Goal: Communication & Community: Answer question/provide support

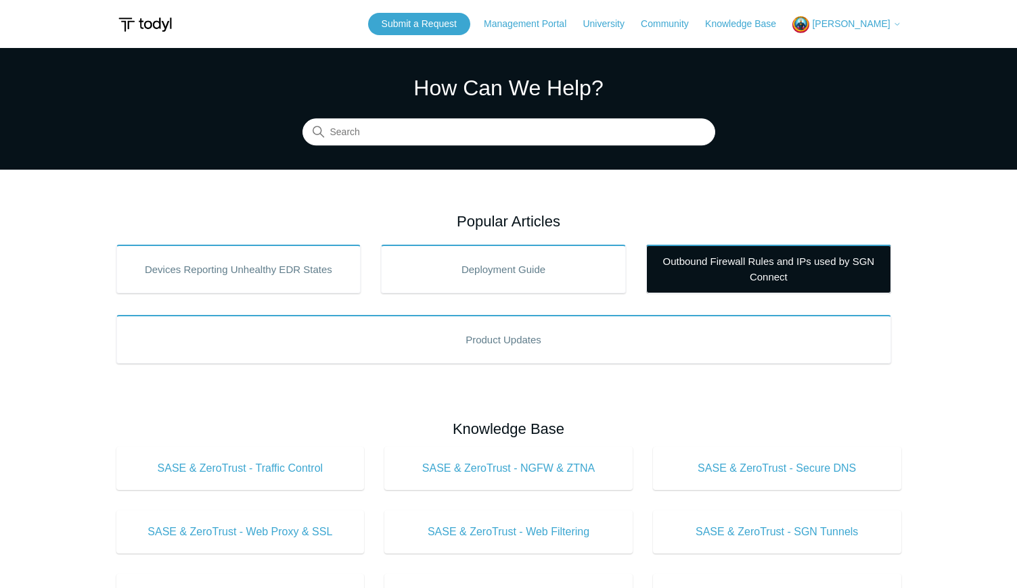
click at [769, 266] on link "Outbound Firewall Rules and IPs used by SGN Connect" at bounding box center [768, 269] width 245 height 49
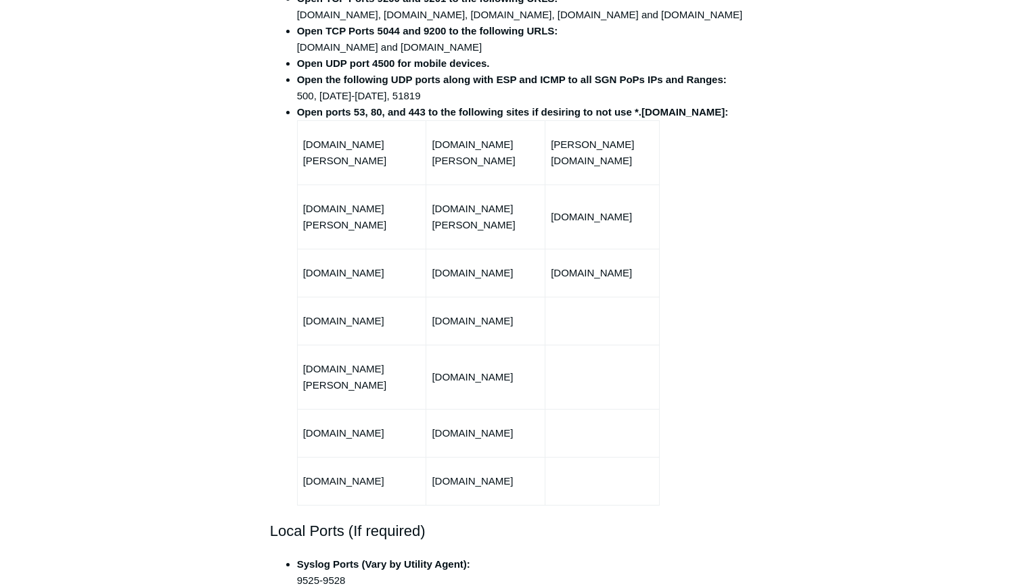
scroll to position [690, 0]
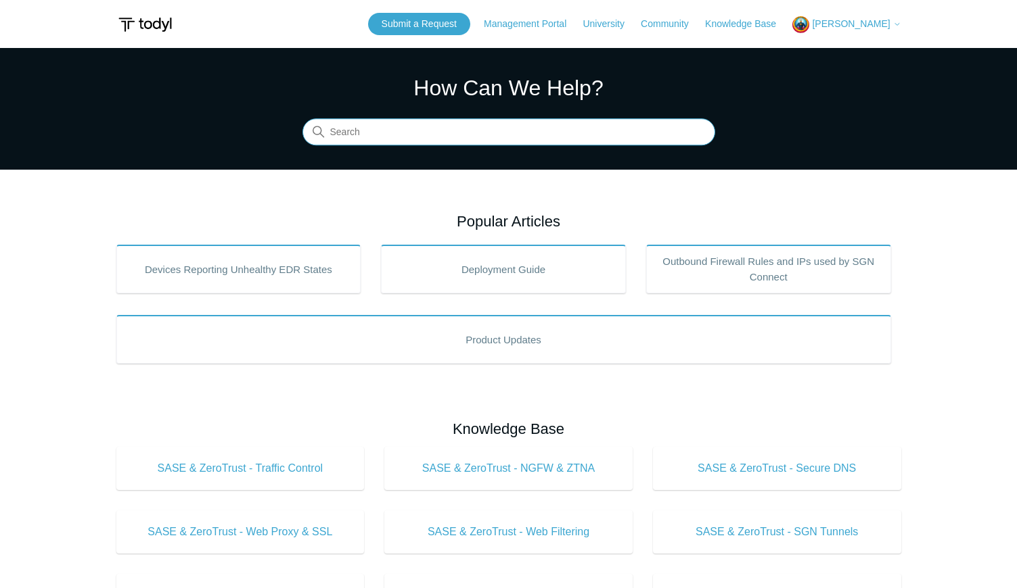
click at [399, 135] on input "Search" at bounding box center [508, 132] width 413 height 27
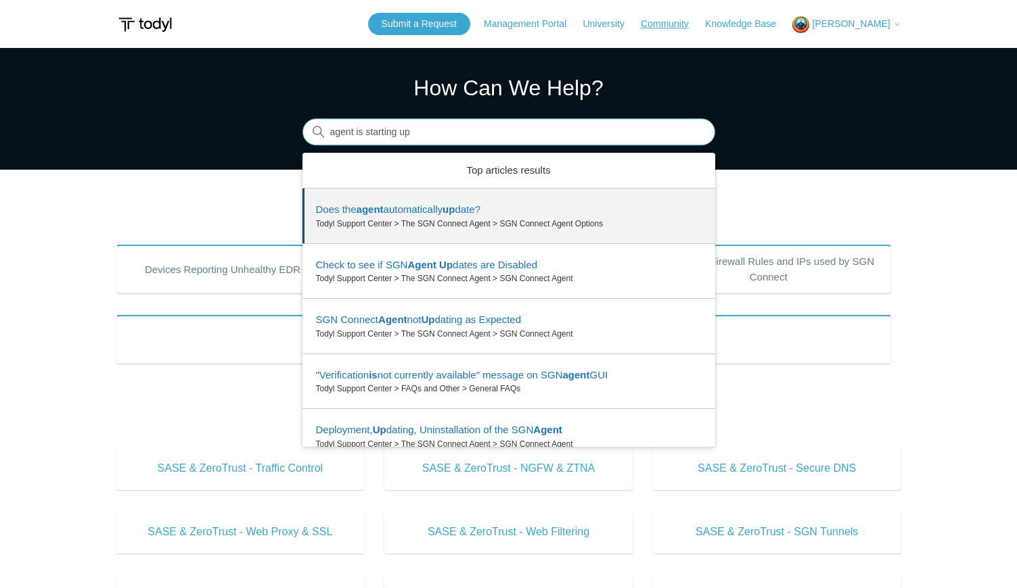
type input "agent is starting up"
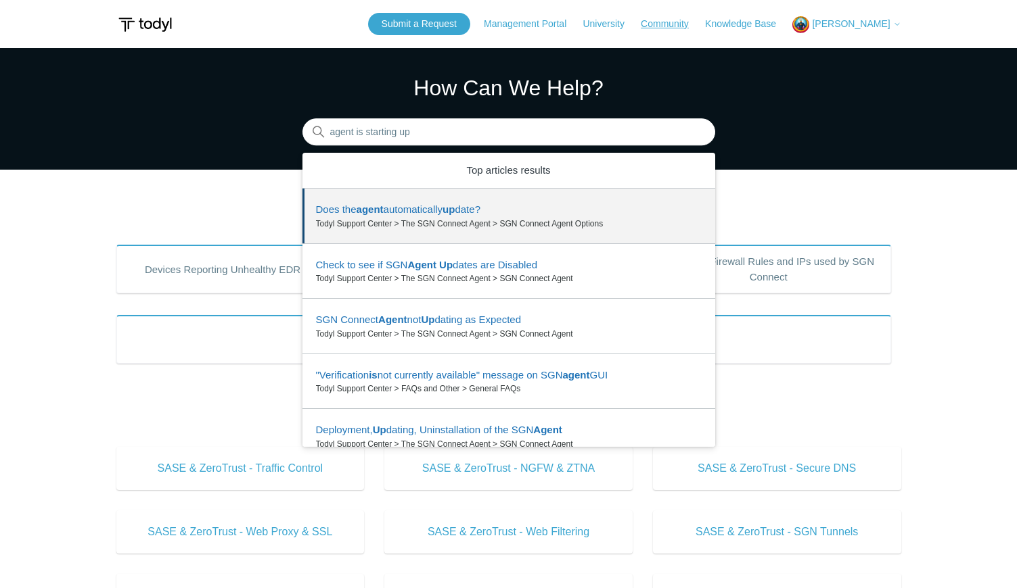
click at [661, 20] on link "Community" at bounding box center [672, 24] width 62 height 14
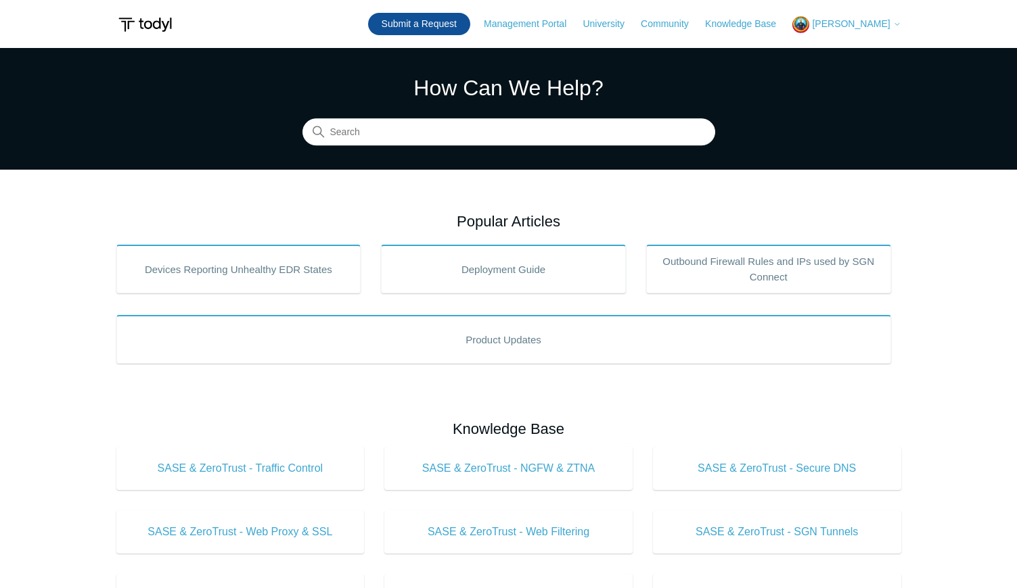
click at [409, 30] on link "Submit a Request" at bounding box center [419, 24] width 102 height 22
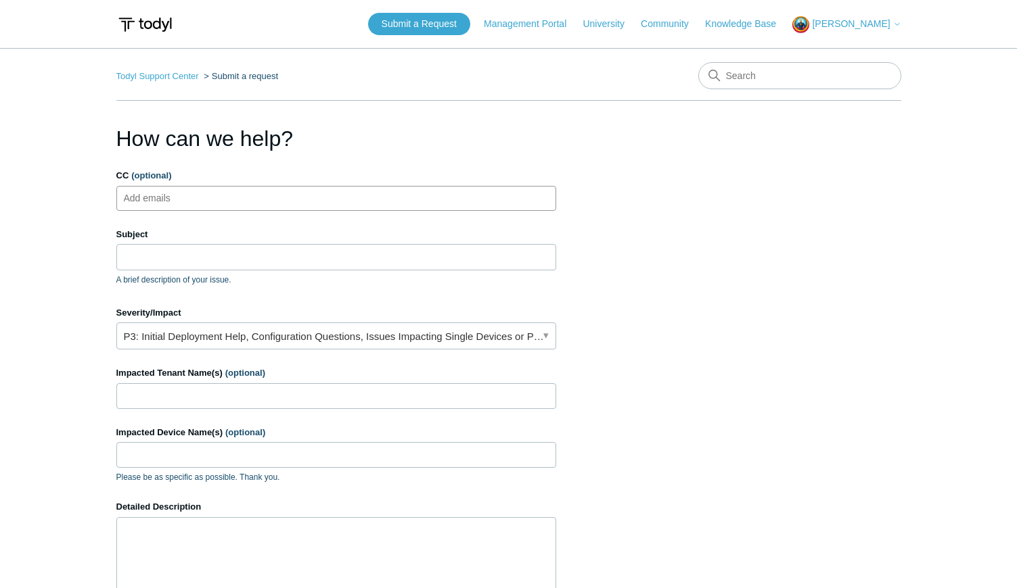
click at [171, 194] on input "CC (optional)" at bounding box center [158, 198] width 80 height 20
type input "vendor@whiteboardits.com"
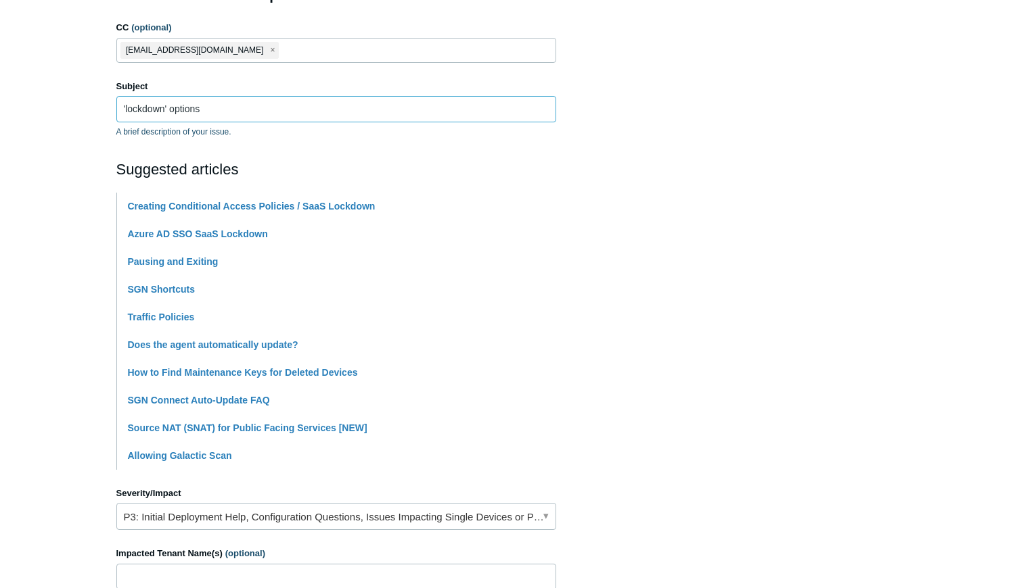
scroll to position [207, 0]
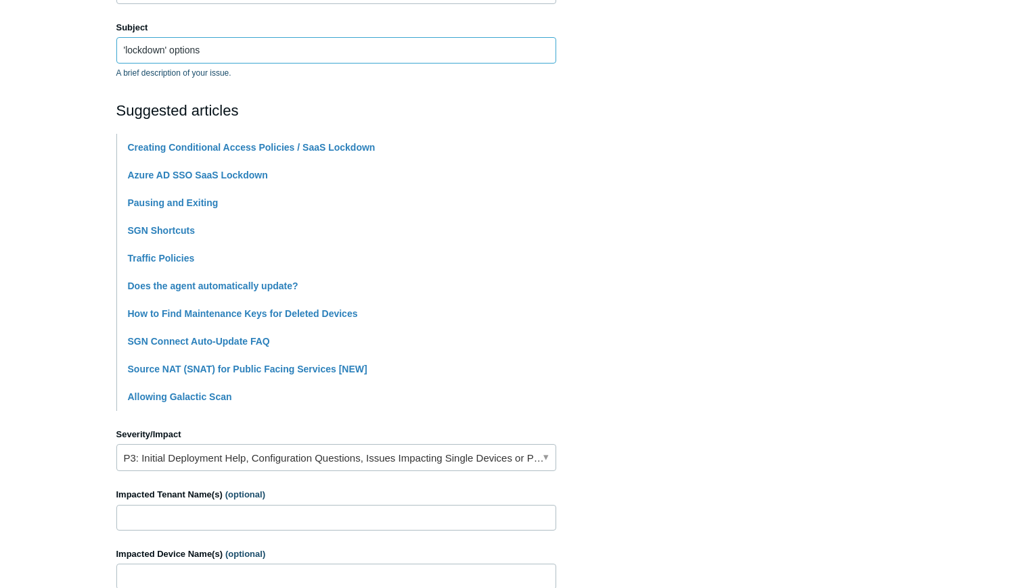
drag, startPoint x: 210, startPoint y: 47, endPoint x: 58, endPoint y: 47, distance: 151.5
click at [116, 47] on input "'lockdown' options" at bounding box center [336, 50] width 440 height 26
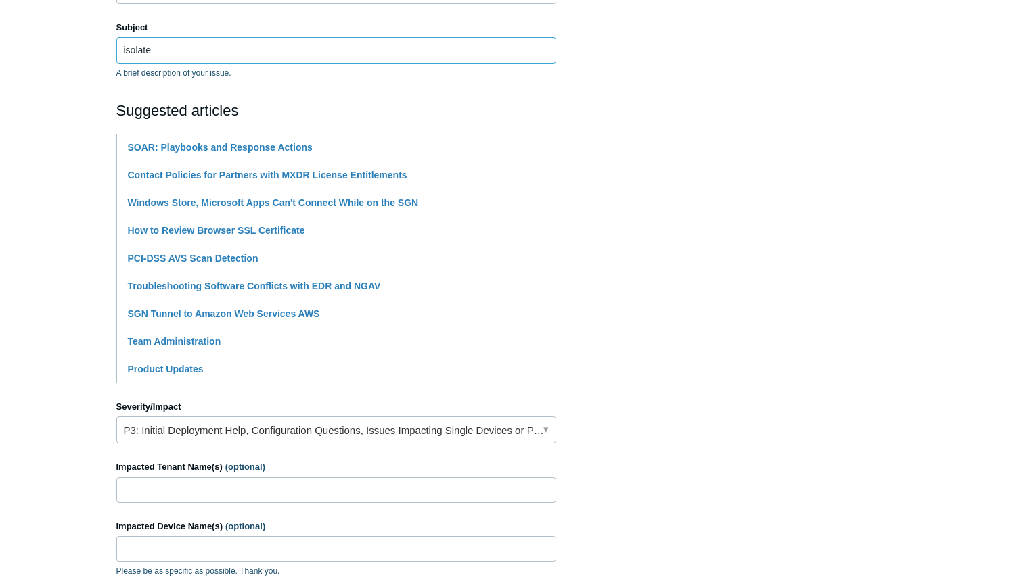
click at [179, 47] on input "isolate" at bounding box center [336, 50] width 440 height 26
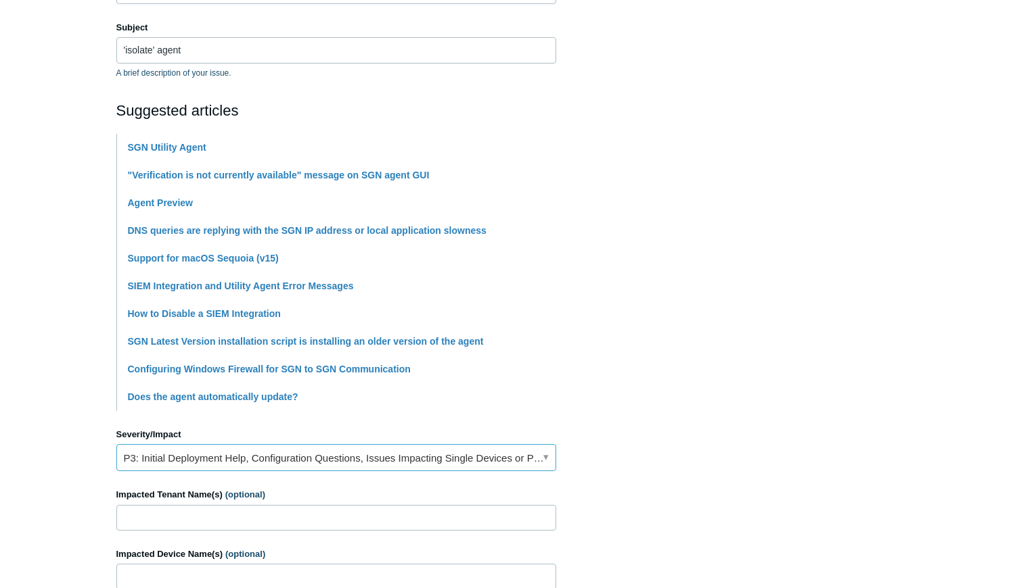
click at [334, 457] on link "P3: Initial Deployment Help, Configuration Questions, Issues Impacting Single D…" at bounding box center [336, 457] width 440 height 27
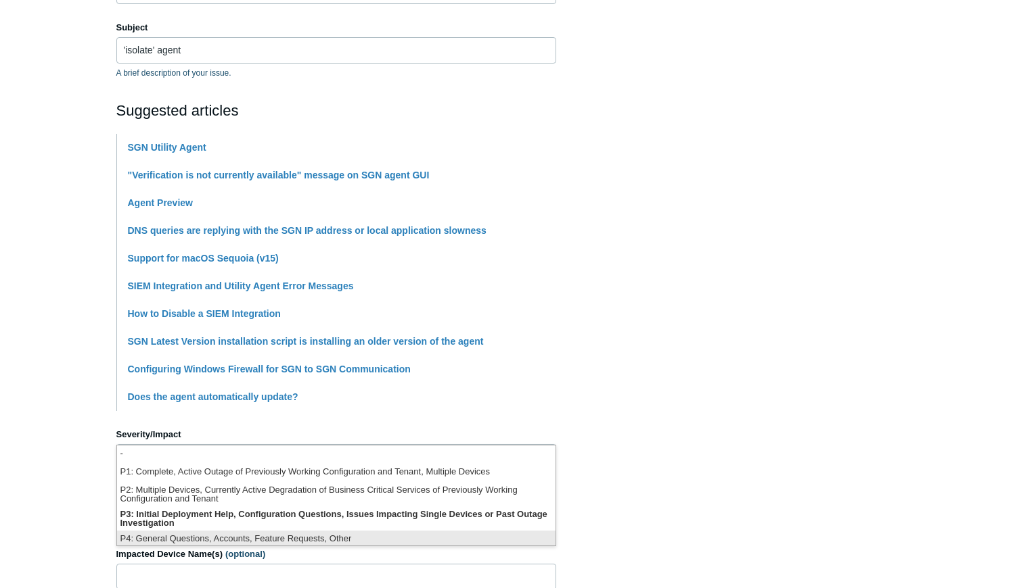
click at [242, 532] on li "P4: General Questions, Accounts, Feature Requests, Other" at bounding box center [336, 540] width 438 height 18
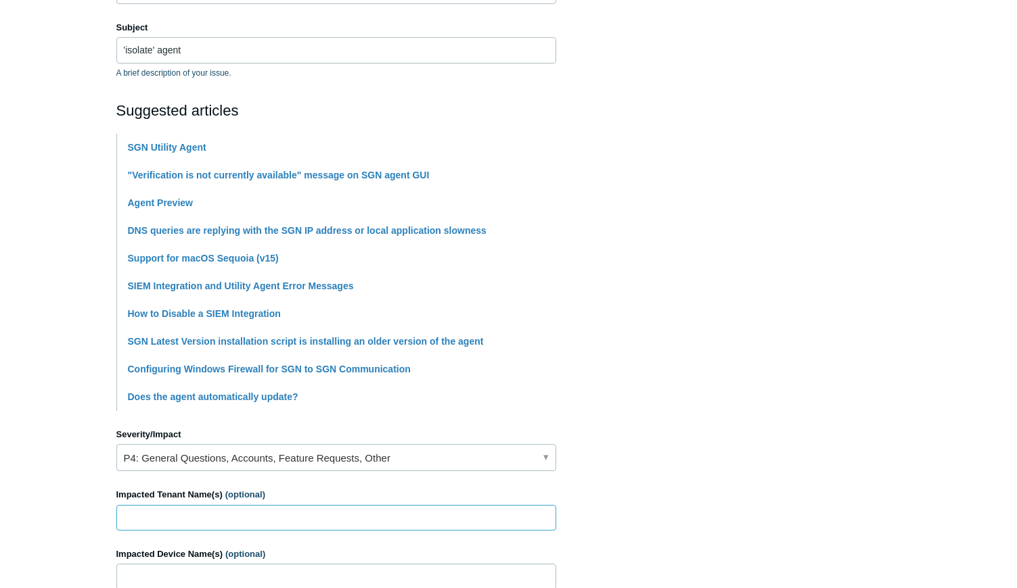
click at [238, 521] on input "Impacted Tenant Name(s) (optional)" at bounding box center [336, 518] width 440 height 26
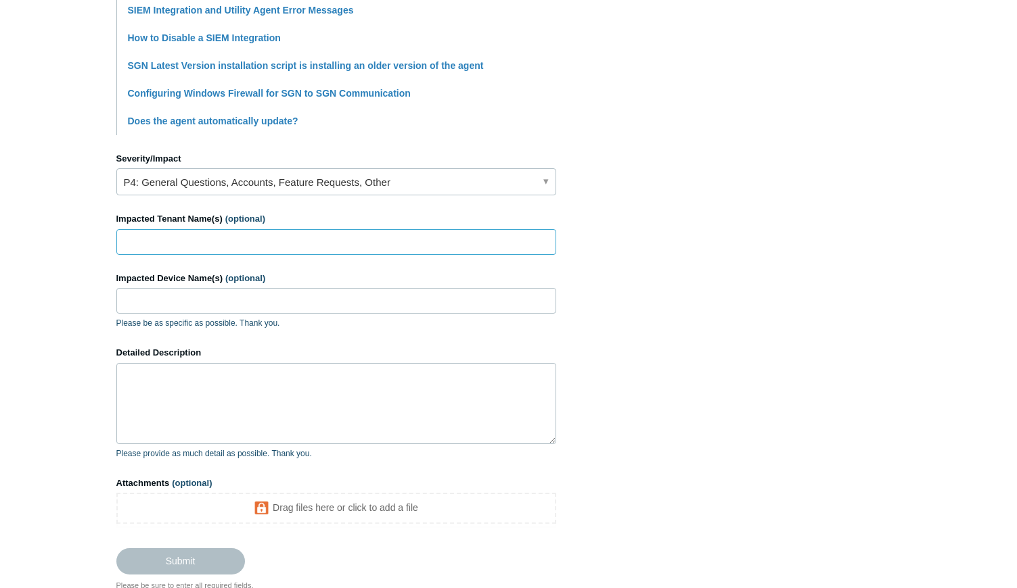
scroll to position [552, 0]
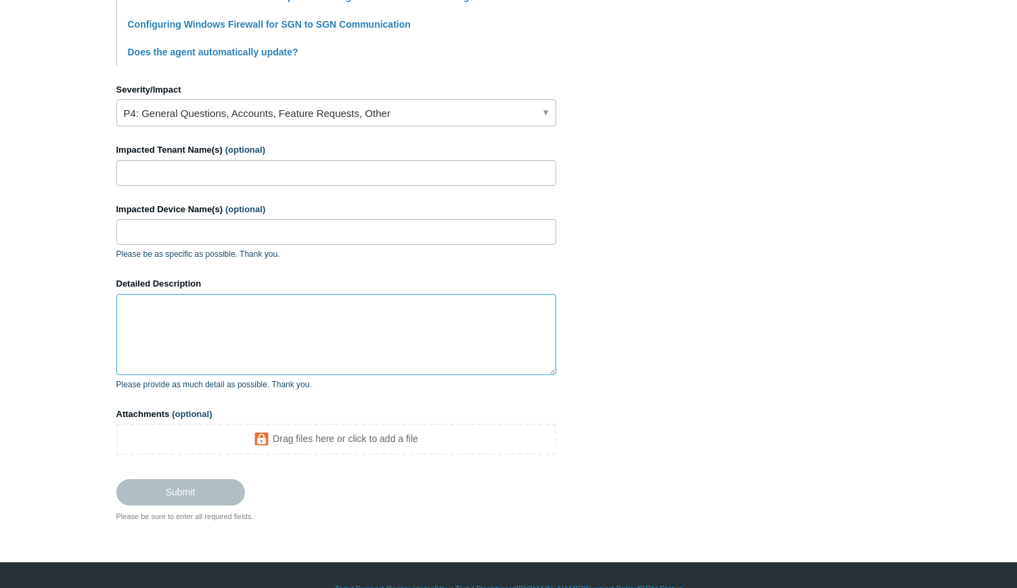
click at [221, 317] on textarea "Detailed Description" at bounding box center [336, 334] width 440 height 81
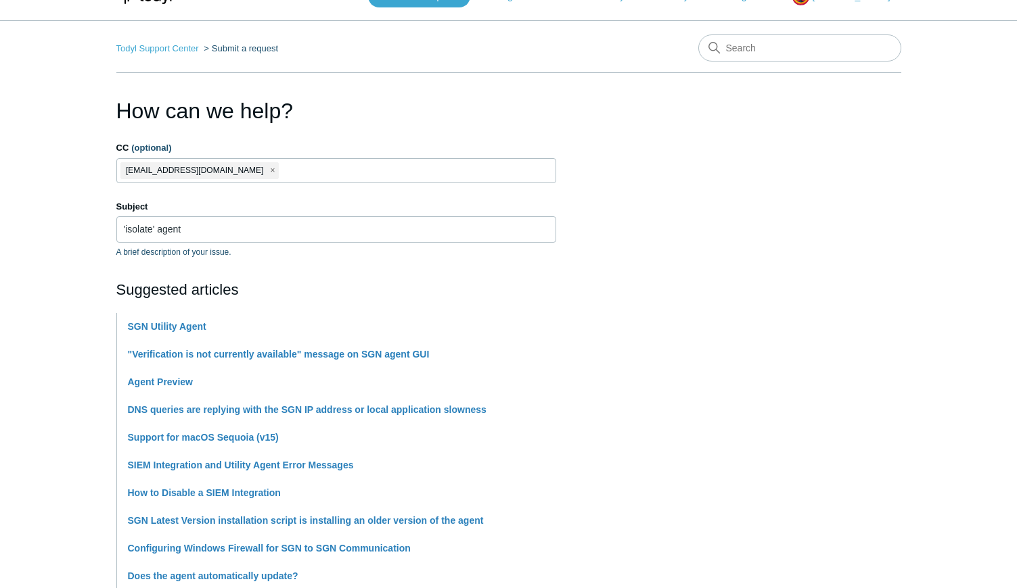
scroll to position [0, 0]
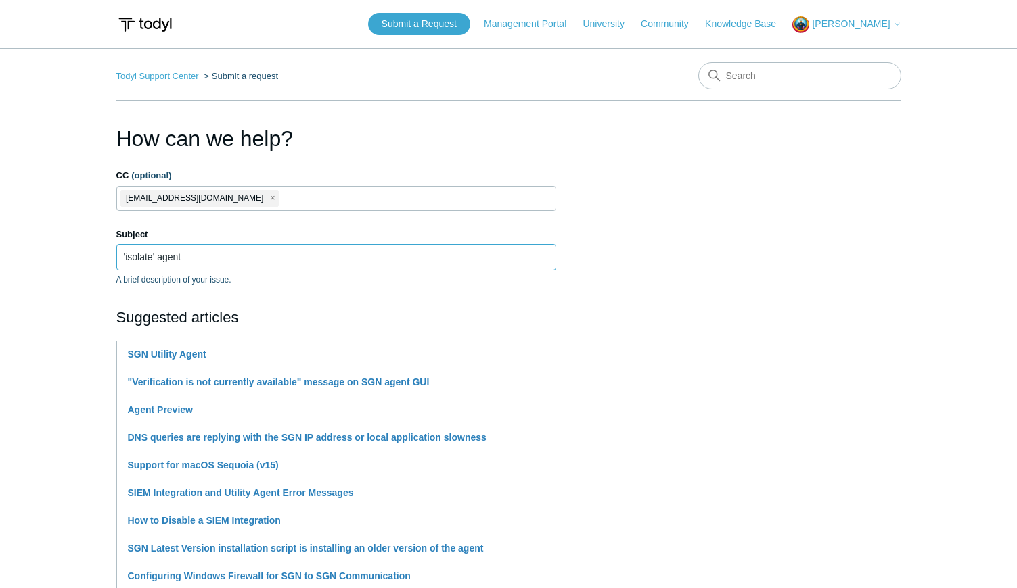
drag, startPoint x: 210, startPoint y: 257, endPoint x: 76, endPoint y: 250, distance: 133.4
click at [116, 250] on input "'isolate' agent" at bounding box center [336, 257] width 440 height 26
type input "Agent 'isolate' option"
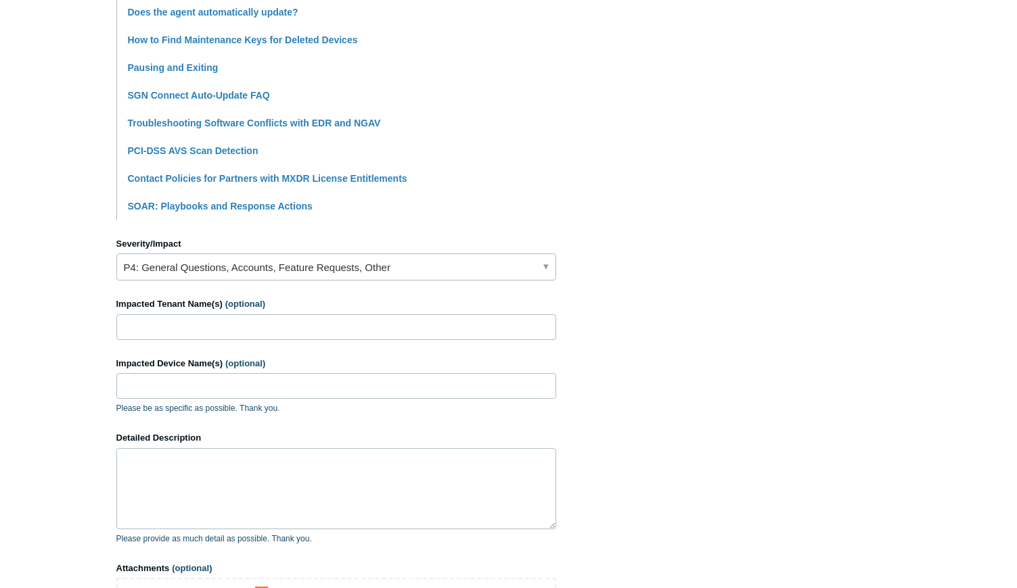
scroll to position [414, 0]
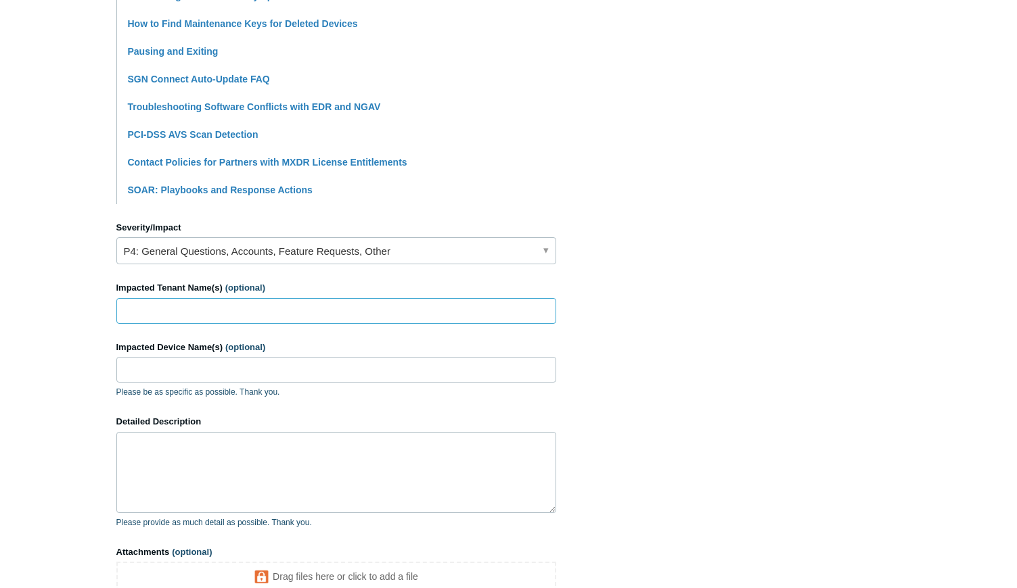
click at [230, 319] on input "Impacted Tenant Name(s) (optional)" at bounding box center [336, 311] width 440 height 26
click at [255, 462] on textarea "Detailed Description" at bounding box center [336, 472] width 440 height 81
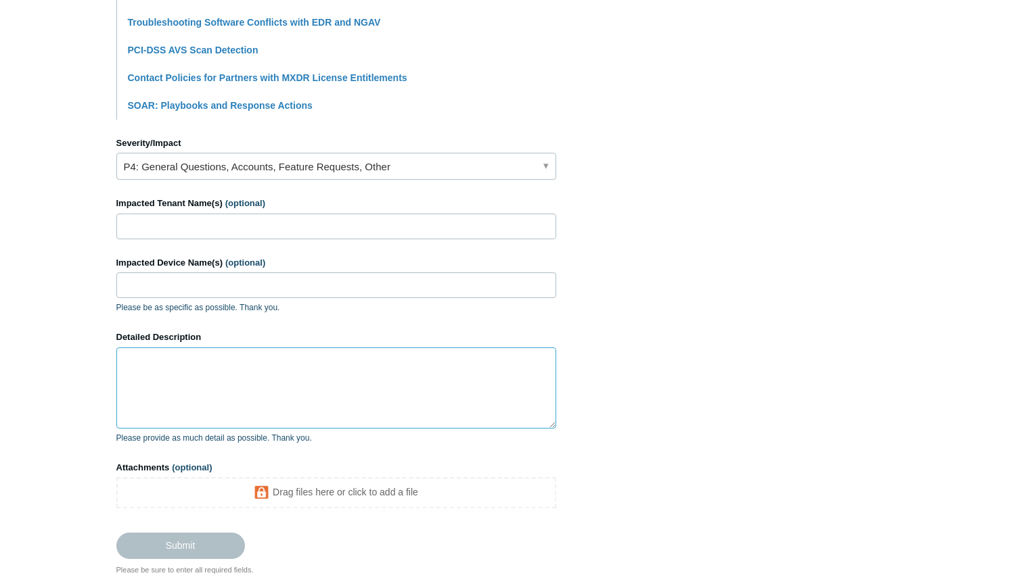
scroll to position [582, 0]
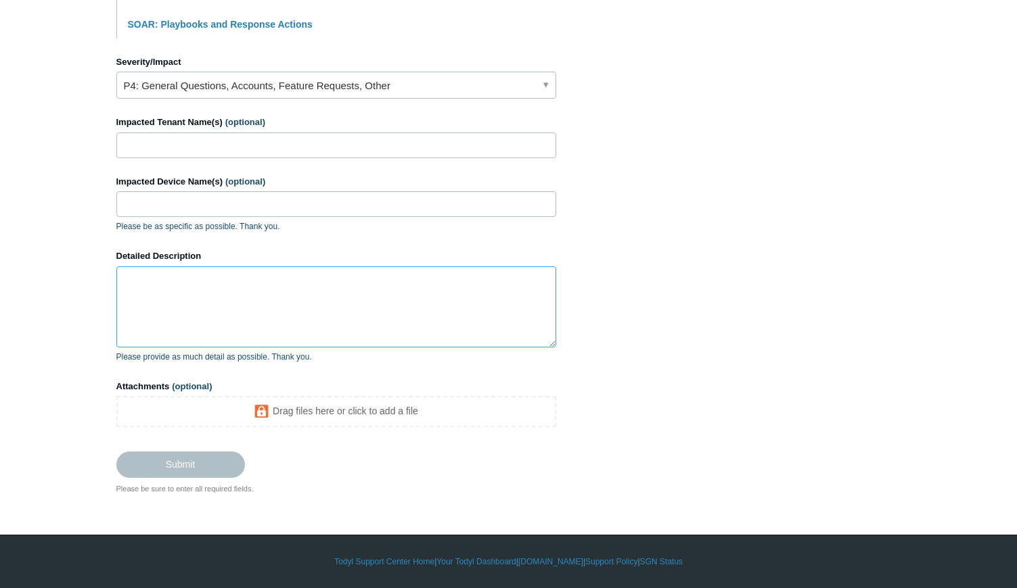
click at [190, 284] on textarea "Detailed Description" at bounding box center [336, 306] width 440 height 81
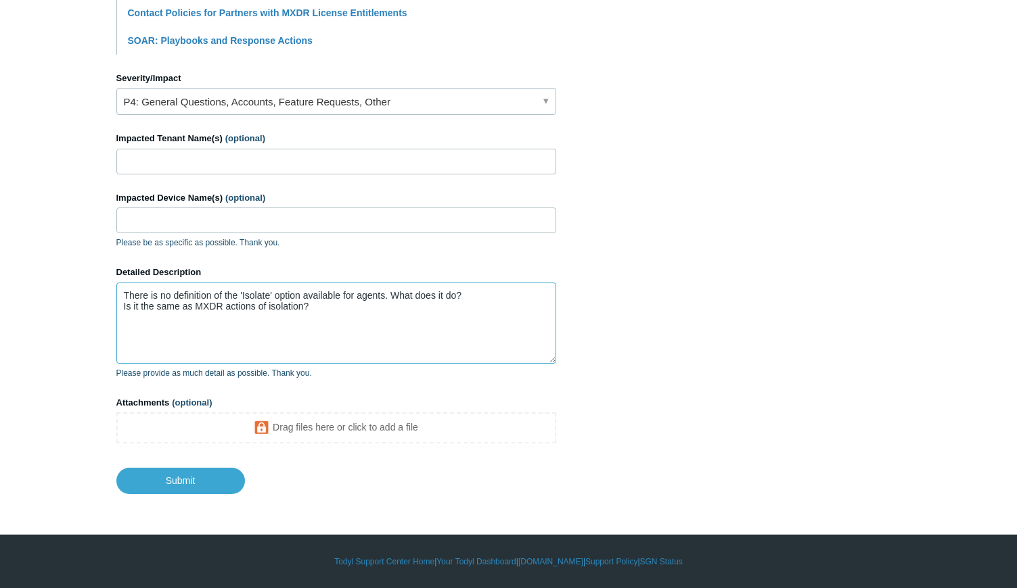
click at [252, 308] on textarea "There is no definition of the 'Isolate' option available for agents. What does …" at bounding box center [336, 323] width 440 height 81
drag, startPoint x: 310, startPoint y: 307, endPoint x: 108, endPoint y: 310, distance: 201.6
click at [116, 310] on textarea "There is no definition of the 'Isolate' option available for agents. What does …" at bounding box center [336, 323] width 440 height 81
click at [413, 296] on textarea "There is no definition of the 'Isolate' option available for agents. What does …" at bounding box center [336, 323] width 440 height 81
click at [212, 295] on textarea "There is no definition of the 'Isolate' option available for agents. What exact…" at bounding box center [336, 323] width 440 height 81
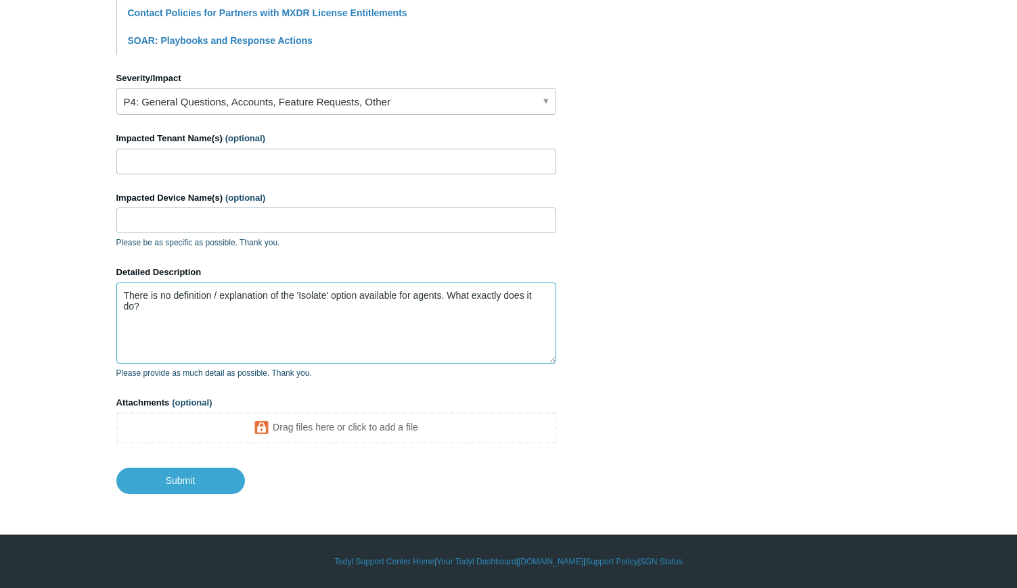
click at [154, 317] on textarea "There is no definition / explanation of the 'Isolate' option available for agen…" at bounding box center [336, 323] width 440 height 81
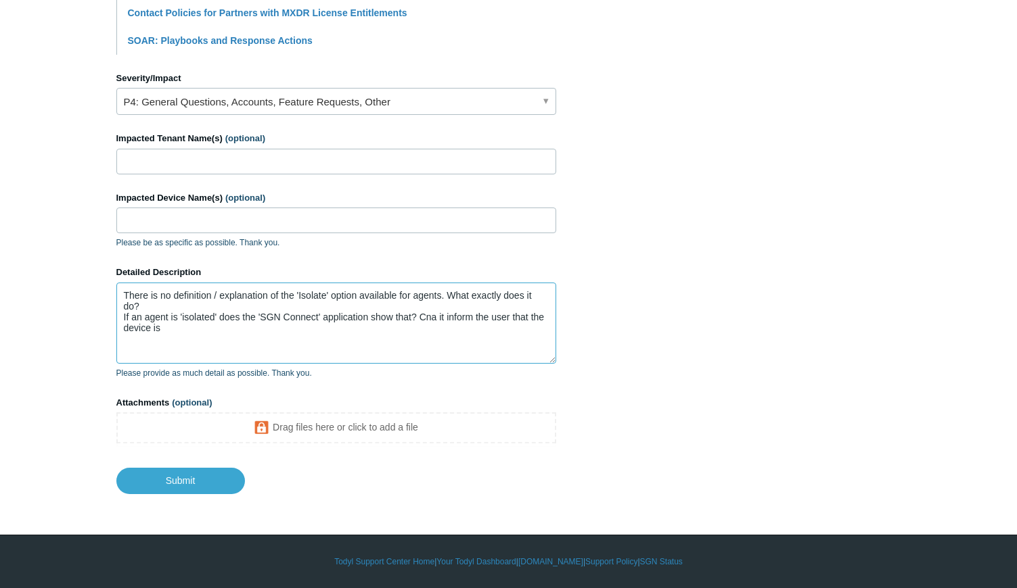
click at [424, 320] on textarea "There is no definition / explanation of the 'Isolate' option available for agen…" at bounding box center [336, 323] width 440 height 81
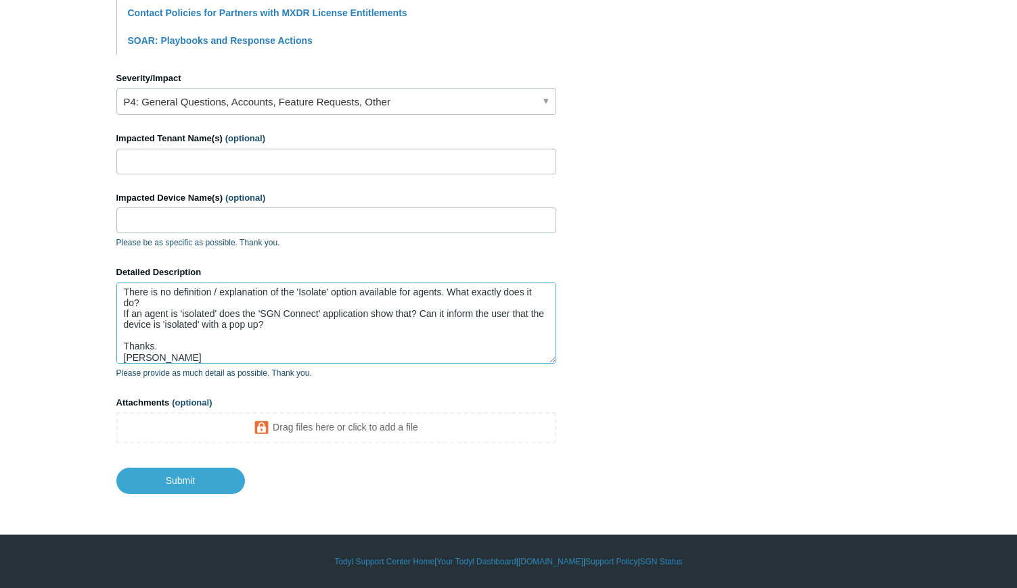
click at [170, 336] on textarea "There is no definition / explanation of the 'Isolate' option available for agen…" at bounding box center [336, 323] width 440 height 81
type textarea "There is no definition / explanation of the 'Isolate' option available for agen…"
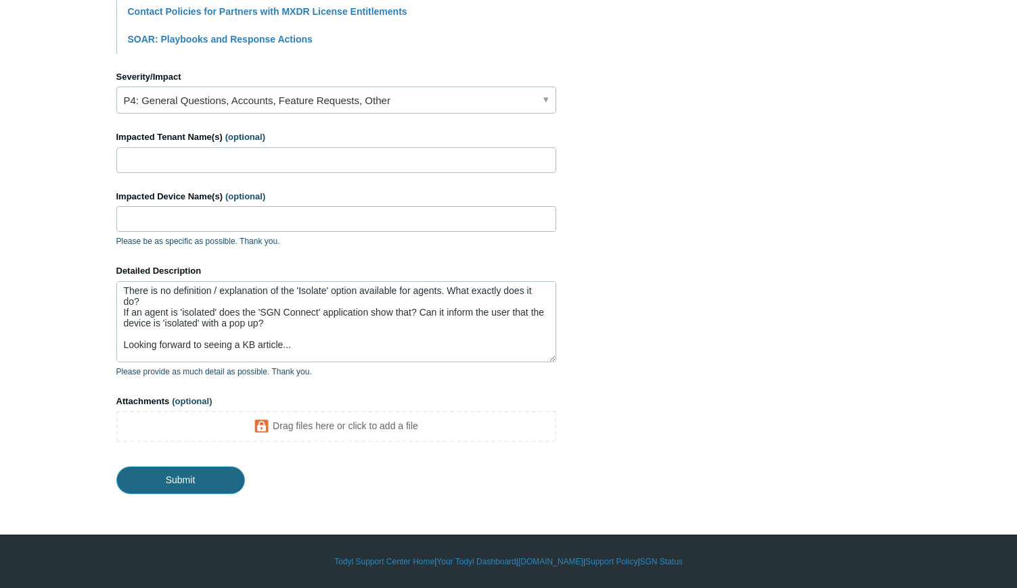
click at [135, 484] on input "Submit" at bounding box center [180, 480] width 129 height 27
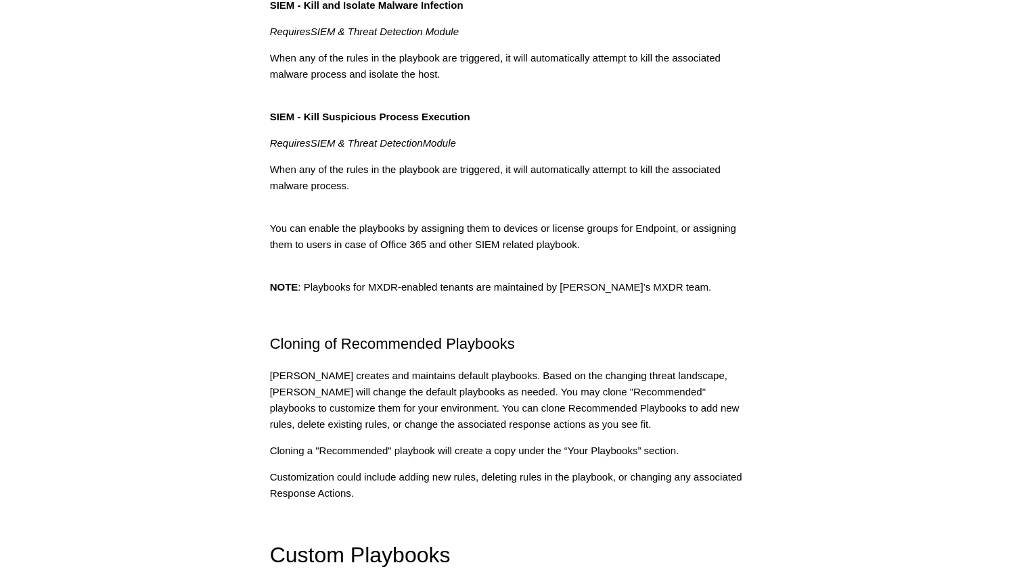
scroll to position [897, 0]
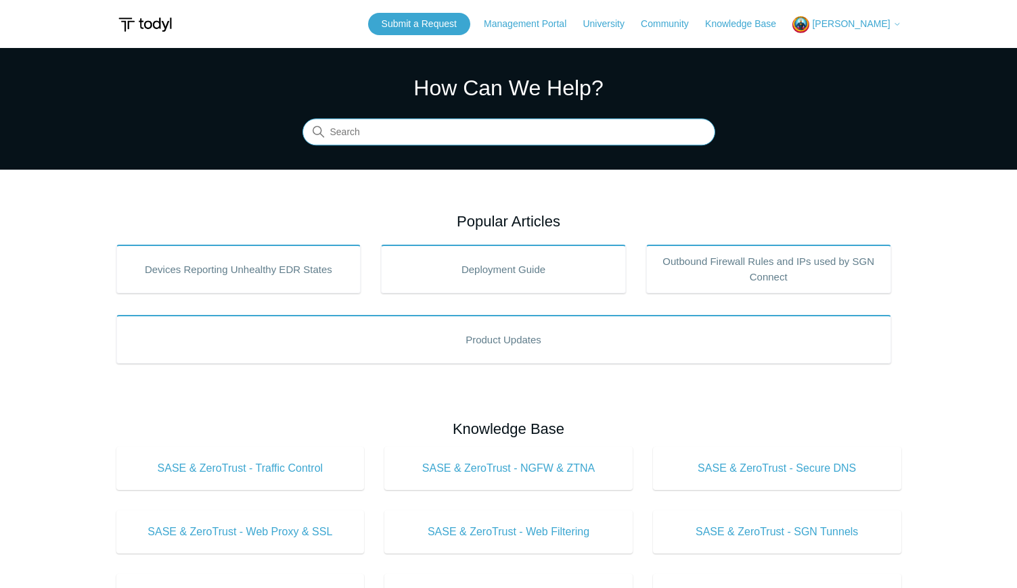
click at [392, 137] on input "Search" at bounding box center [508, 132] width 413 height 27
type input "isolate"
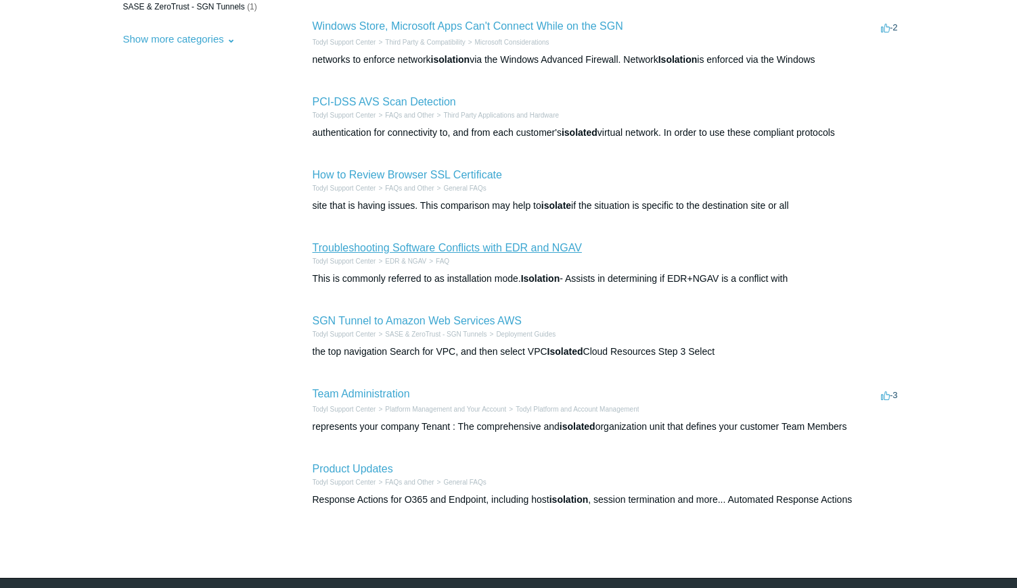
scroll to position [334, 0]
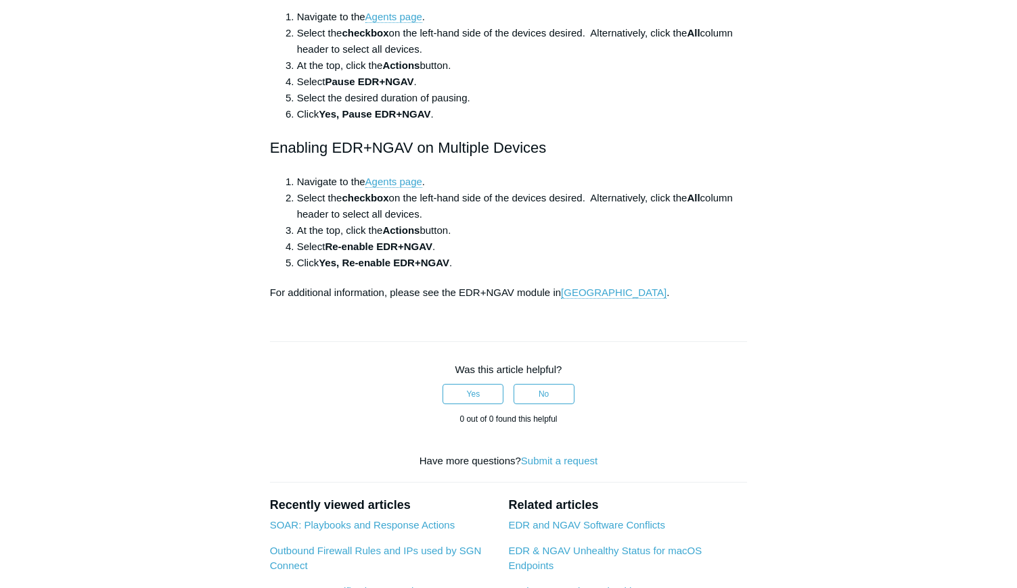
scroll to position [1035, 0]
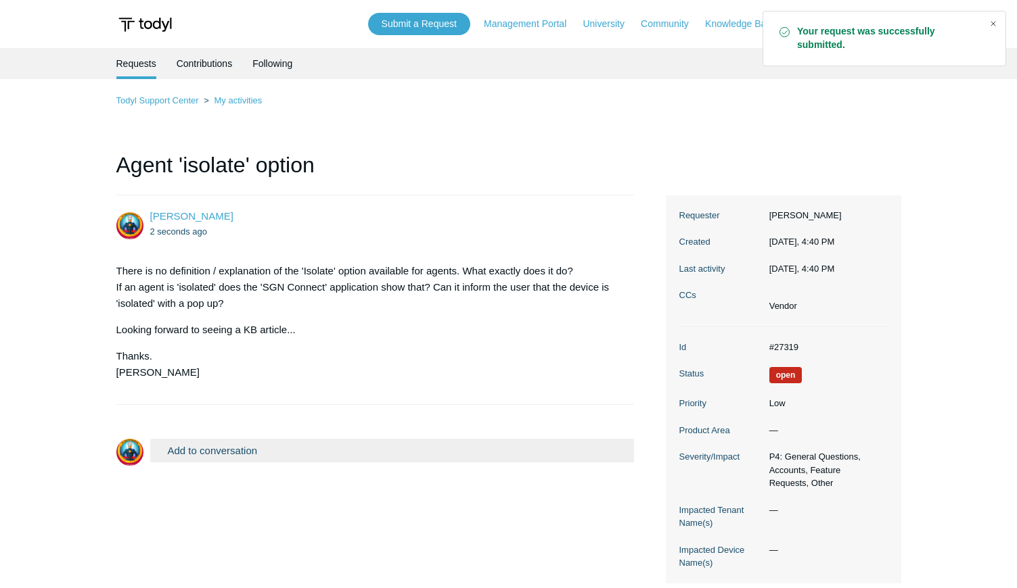
click at [989, 26] on div "Close" at bounding box center [992, 23] width 19 height 19
drag, startPoint x: 798, startPoint y: 344, endPoint x: 776, endPoint y: 352, distance: 23.1
click at [776, 352] on dd "#27319" at bounding box center [824, 348] width 125 height 14
click at [774, 346] on dd "#27319" at bounding box center [824, 348] width 125 height 14
copy dd "27319"
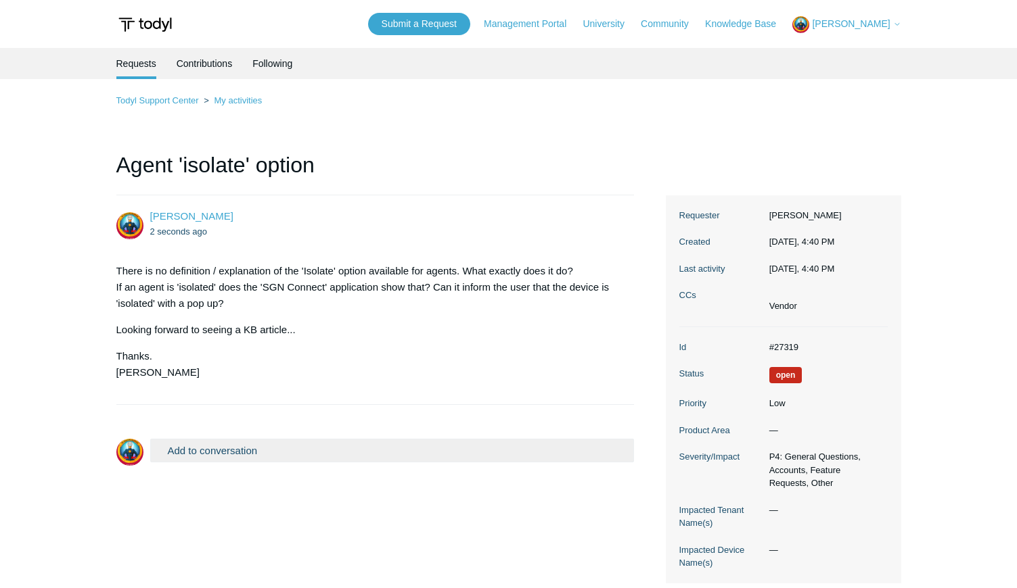
click at [275, 283] on p "There is no definition / explanation of the 'Isolate' option available for agen…" at bounding box center [368, 287] width 505 height 49
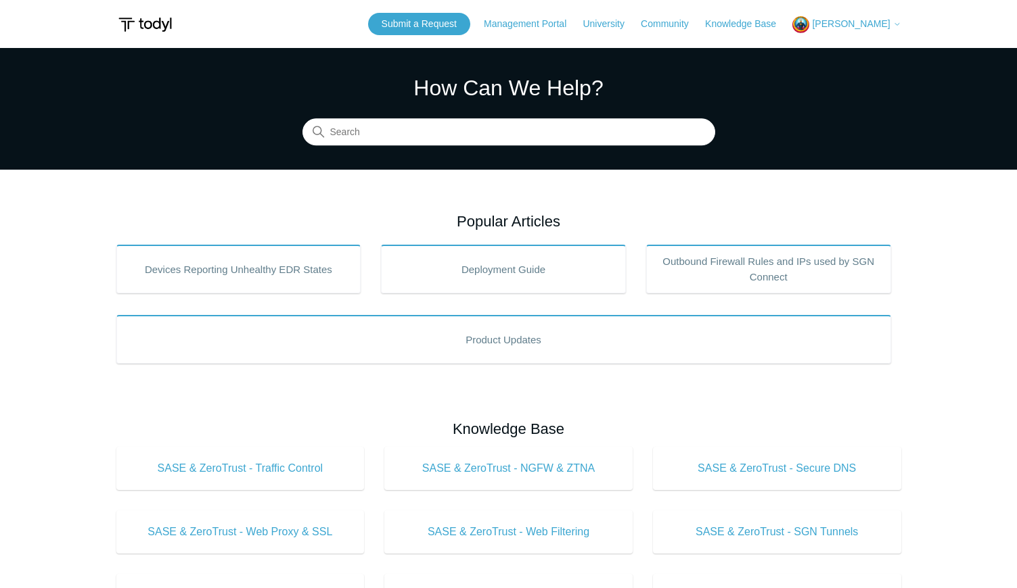
click at [840, 26] on span "[PERSON_NAME]" at bounding box center [851, 23] width 78 height 11
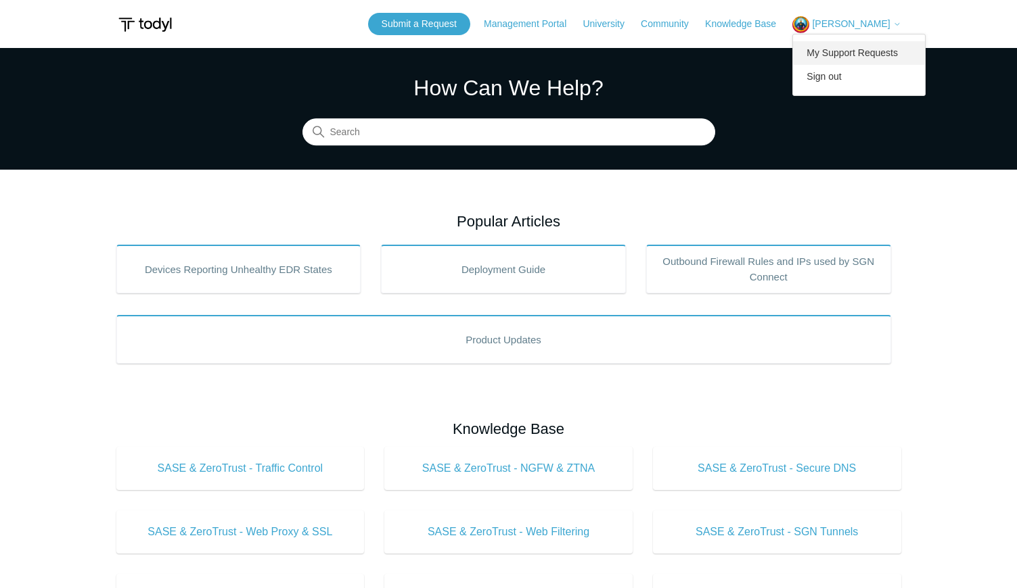
click at [851, 53] on link "My Support Requests" at bounding box center [859, 53] width 132 height 24
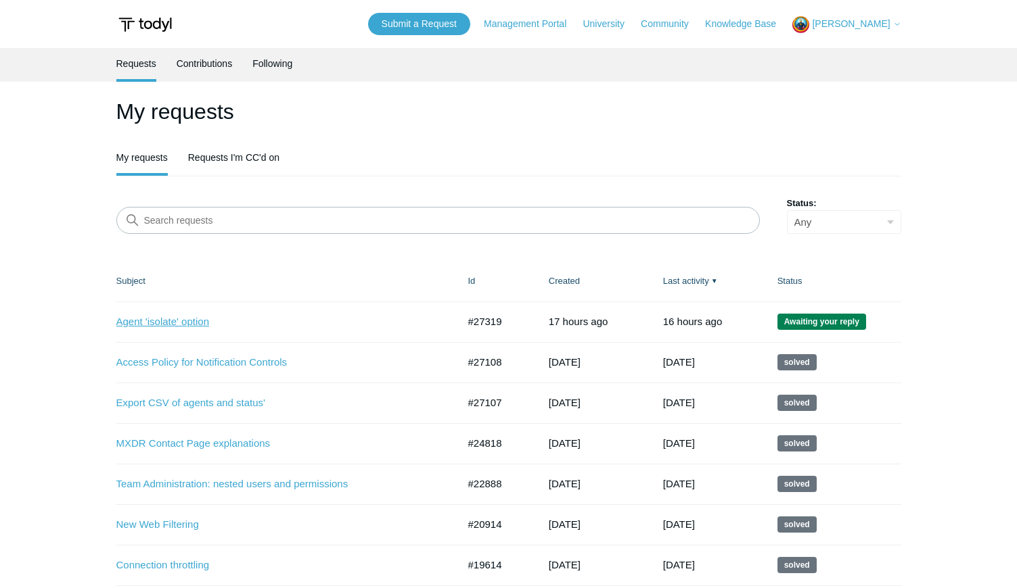
click at [162, 323] on link "Agent 'isolate' option" at bounding box center [276, 323] width 321 height 16
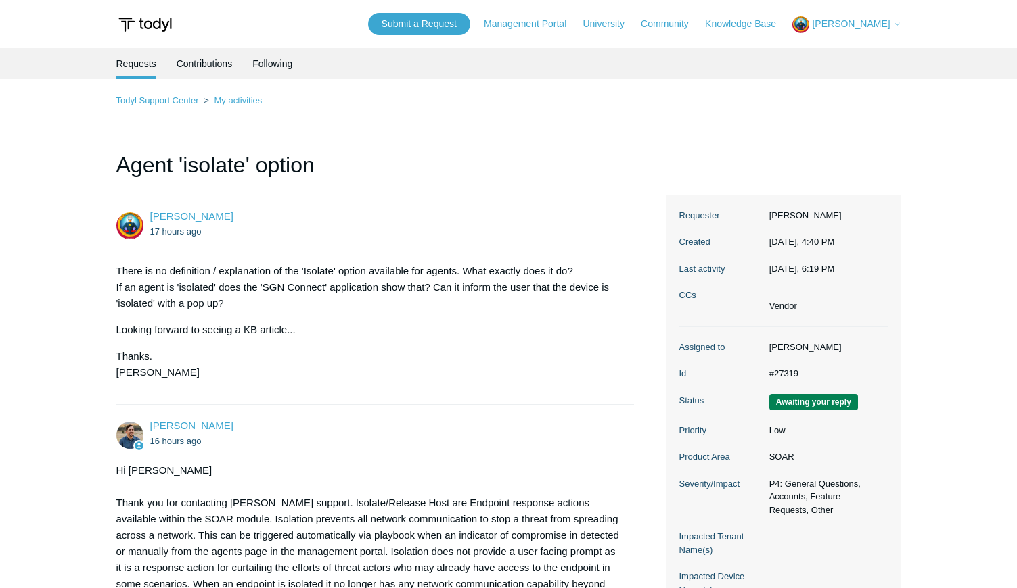
scroll to position [207, 0]
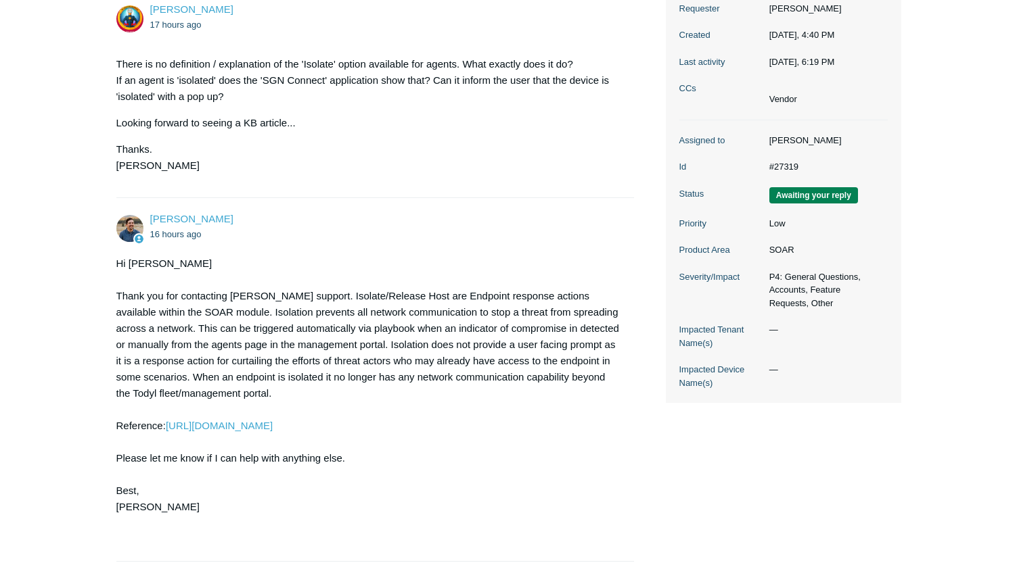
click at [266, 419] on div "Hi Timothy Thank you for contacting Todyl support. Isolate/Release Host are End…" at bounding box center [368, 402] width 505 height 292
click at [271, 427] on link "https://university.todyl.com/training/8cb13f0a-ef7f-11ee-95d2-0652957c598b/over…" at bounding box center [219, 425] width 107 height 11
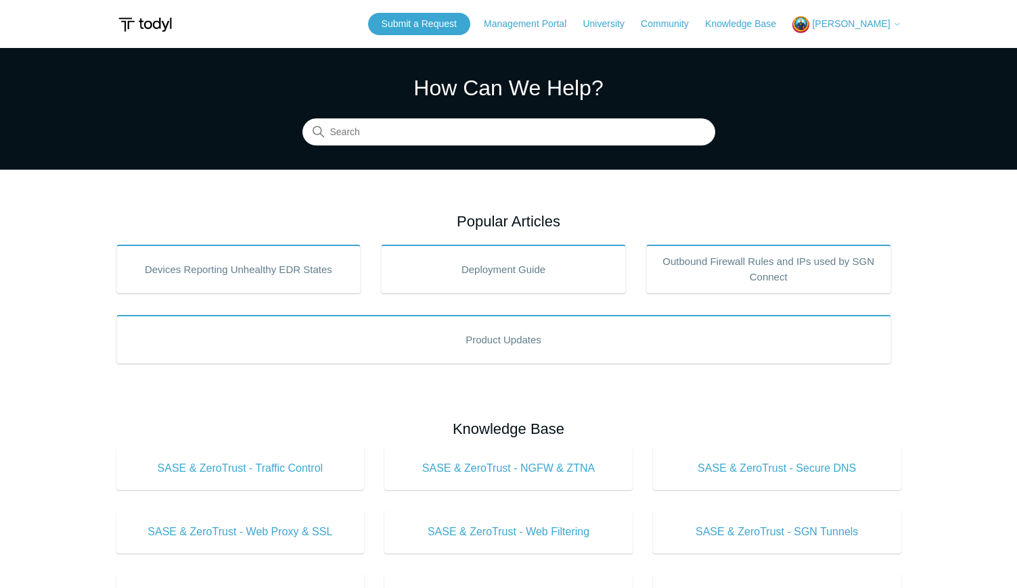
click at [855, 20] on span "[PERSON_NAME]" at bounding box center [851, 23] width 78 height 11
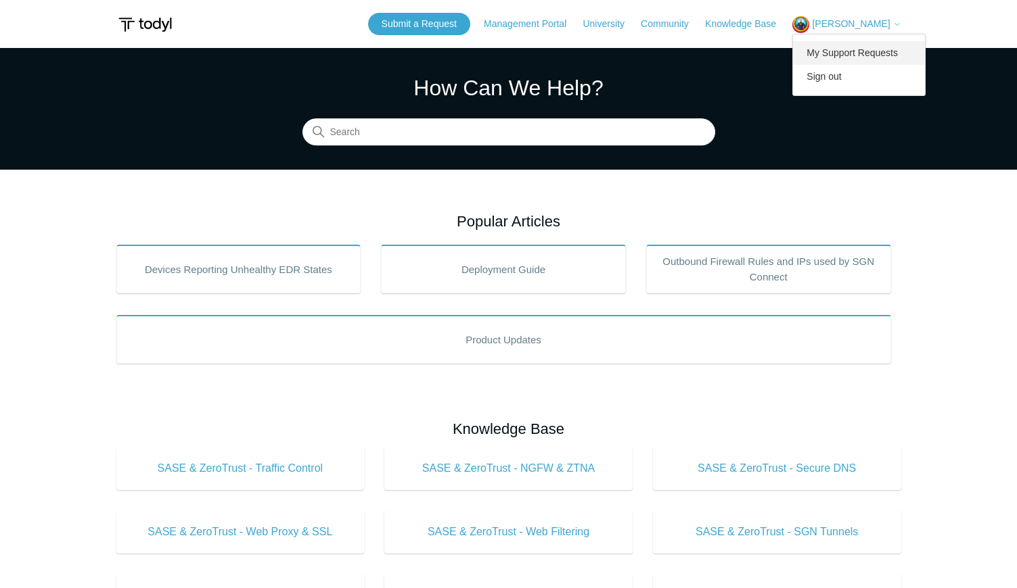
click at [849, 55] on link "My Support Requests" at bounding box center [859, 53] width 132 height 24
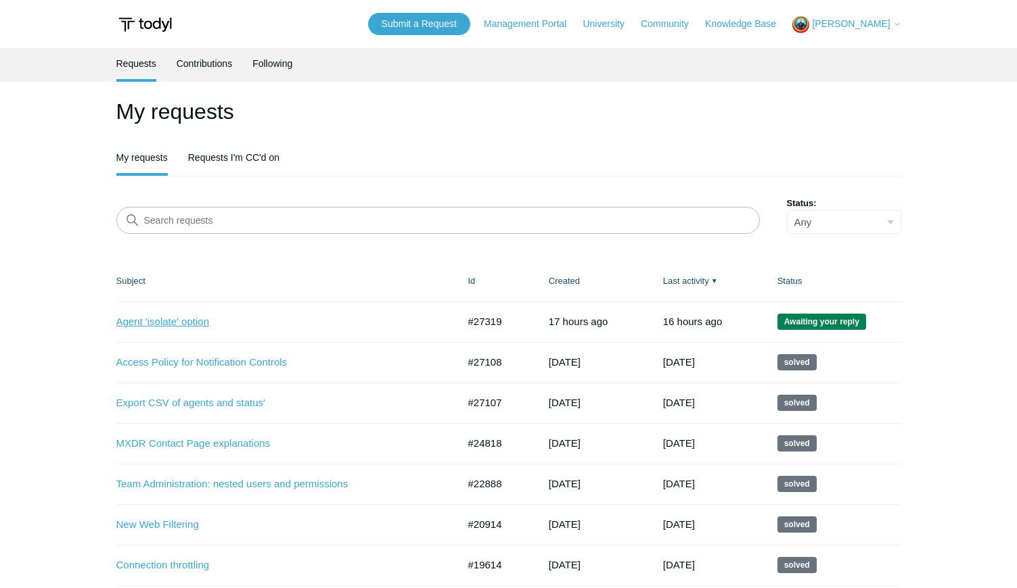
click at [156, 327] on link "Agent 'isolate' option" at bounding box center [276, 323] width 321 height 16
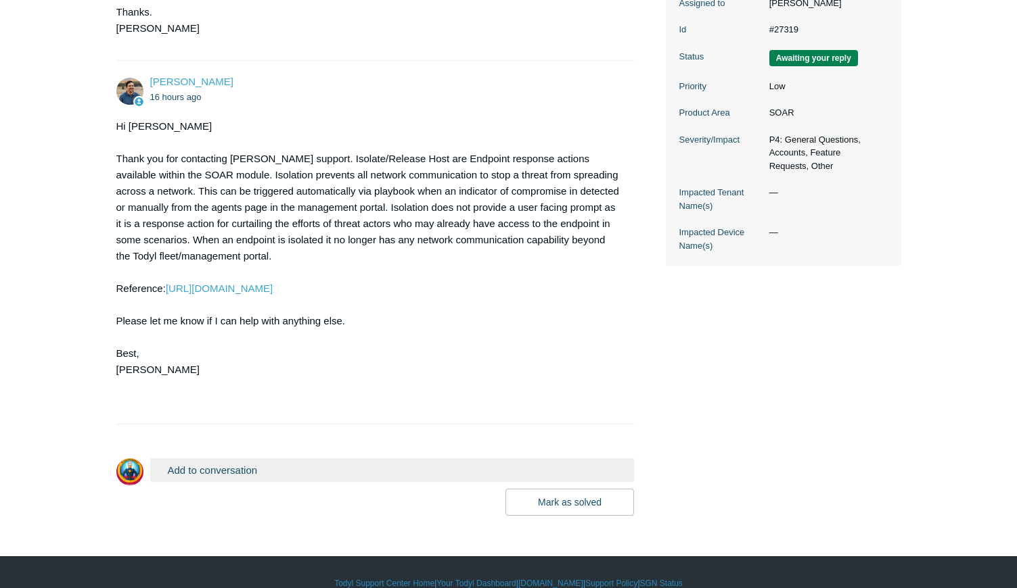
scroll to position [345, 0]
click at [212, 467] on button "Add to conversation" at bounding box center [392, 470] width 484 height 24
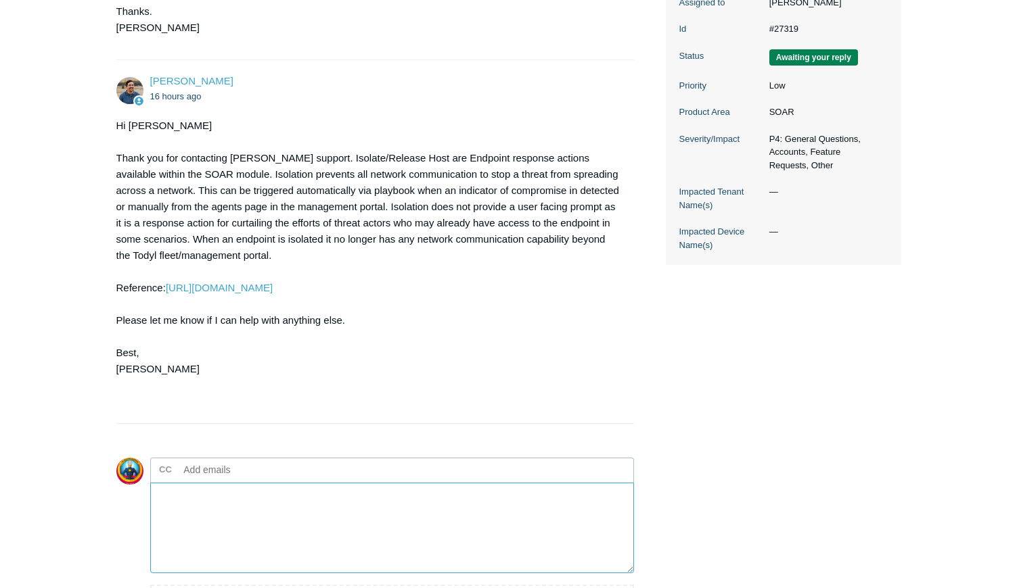
click at [231, 517] on textarea "Add your reply" at bounding box center [392, 528] width 484 height 91
click at [258, 511] on textarea "Spencer, Searching in" at bounding box center [392, 528] width 484 height 91
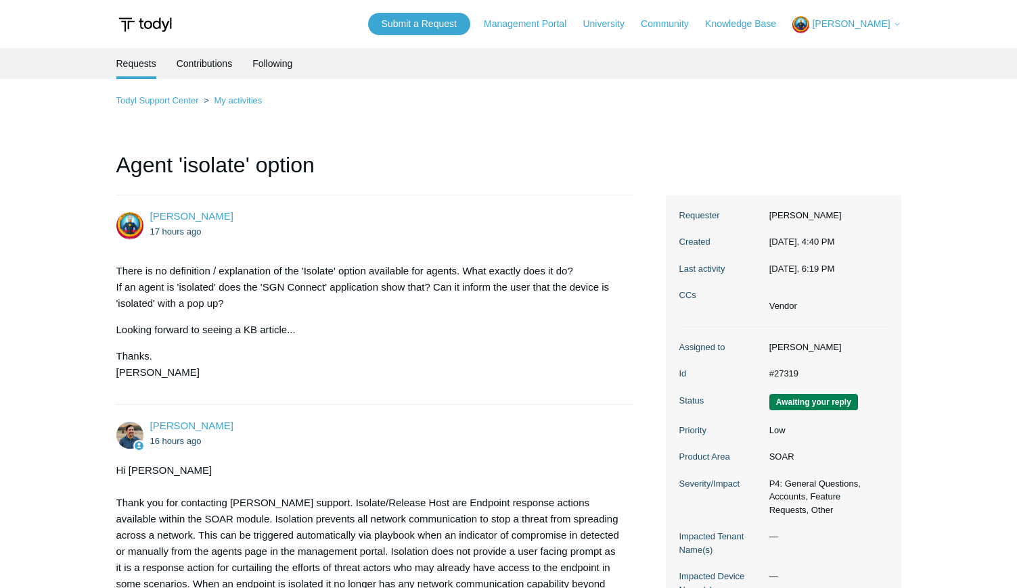
scroll to position [483, 0]
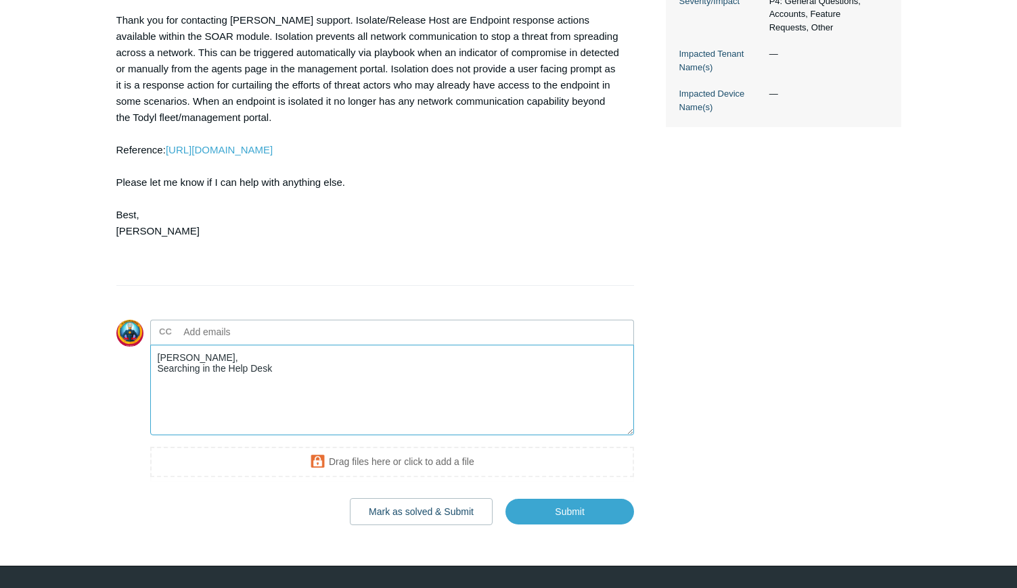
click at [295, 377] on textarea "Spencer, Searching in the Help Desk" at bounding box center [392, 390] width 484 height 91
click at [408, 371] on textarea "Spencer, Searching in the 'Help Center' provides no articles" at bounding box center [392, 390] width 484 height 91
click at [407, 369] on textarea "Spencer, Searching in the 'Help Center' provides no articles" at bounding box center [392, 390] width 484 height 91
click at [385, 369] on textarea "Spencer, Searching in the 'Help Center' provides no articles" at bounding box center [392, 390] width 484 height 91
click at [367, 370] on textarea "Spencer, Searching in the 'Help Center' provides no articles, nor any links" at bounding box center [392, 390] width 484 height 91
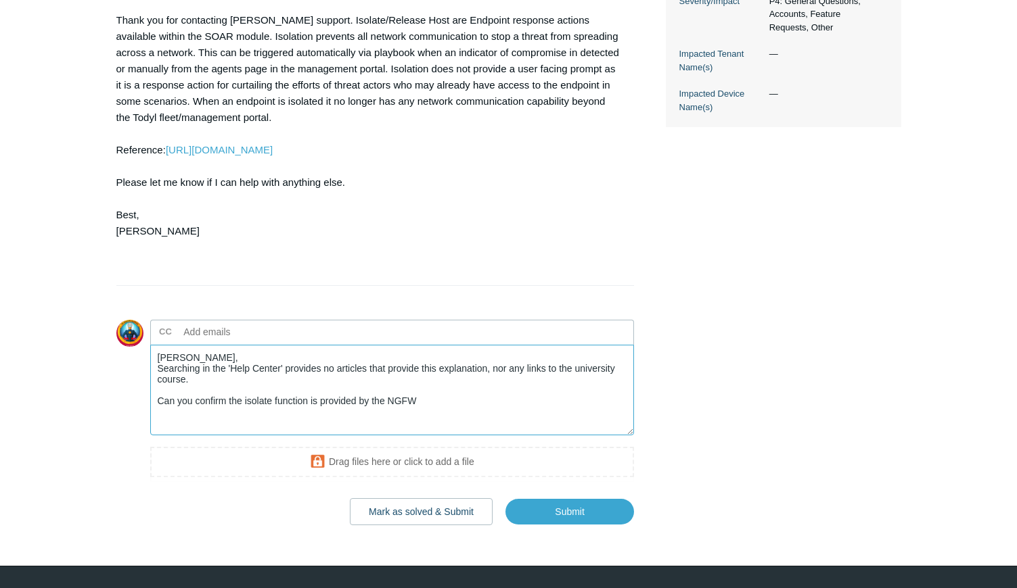
click at [434, 402] on textarea "Spencer, Searching in the 'Help Center' provides no articles that provide this …" at bounding box center [392, 390] width 484 height 91
click at [247, 401] on textarea "Spencer, Searching in the 'Help Center' provides no articles that provide this …" at bounding box center [392, 390] width 484 height 91
click at [272, 403] on textarea "Spencer, Searching in the 'Help Center' provides no articles that provide this …" at bounding box center [392, 390] width 484 height 91
click at [224, 379] on textarea "Spencer, Searching in the 'Help Center' provides no articles that provide this …" at bounding box center [392, 390] width 484 height 91
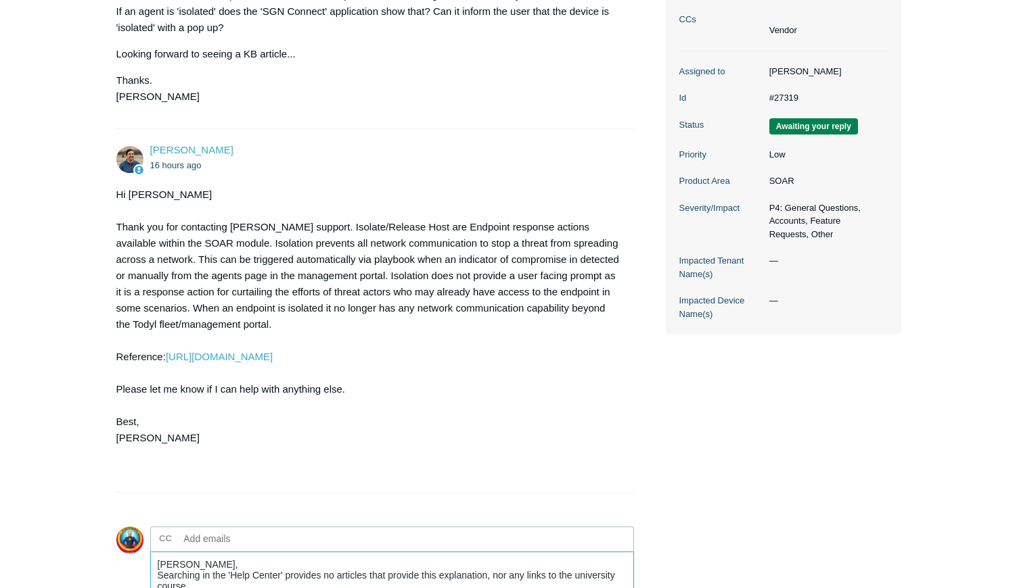
scroll to position [512, 0]
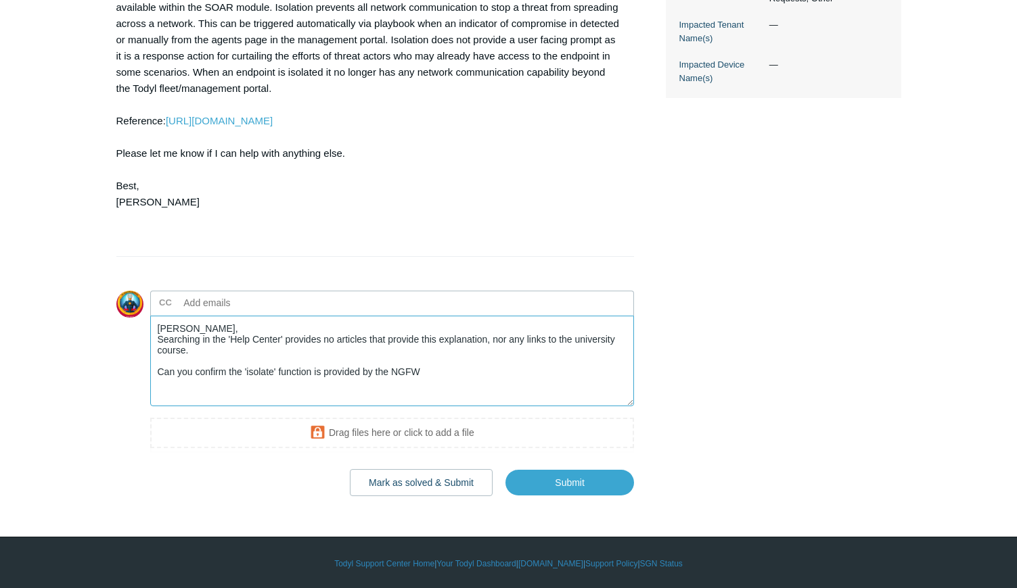
click at [444, 371] on textarea "Spencer, Searching in the 'Help Center' provides no articles that provide this …" at bounding box center [392, 361] width 484 height 91
click at [231, 354] on textarea "Spencer, Searching in the 'Help Center' provides no articles that provide this …" at bounding box center [392, 361] width 484 height 91
click at [369, 374] on textarea "Spencer, Searching in the 'Help Center' provides no articles that provide this …" at bounding box center [392, 361] width 484 height 91
click at [628, 375] on textarea "Spencer, Searching in the 'Help Center' provides no articles that provide this …" at bounding box center [392, 361] width 484 height 91
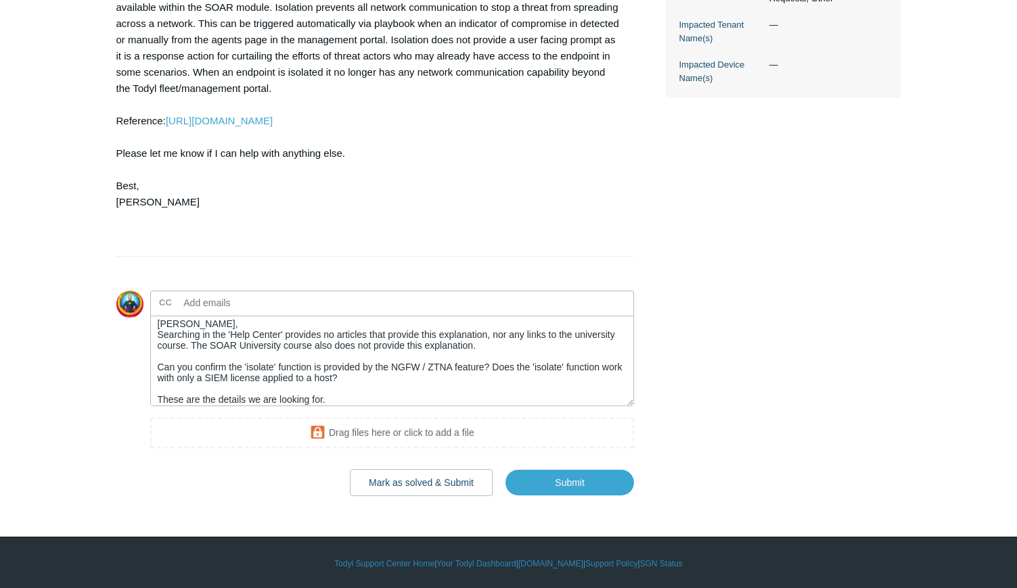
click at [436, 51] on div "Hi Timothy Thank you for contacting Todyl support. Isolate/Release Host are End…" at bounding box center [368, 97] width 505 height 292
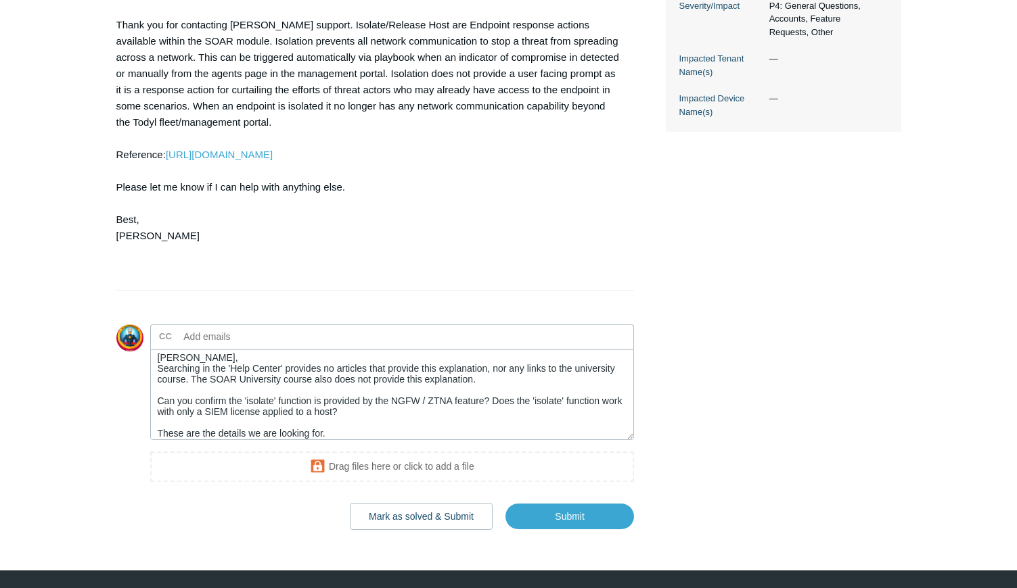
scroll to position [443, 0]
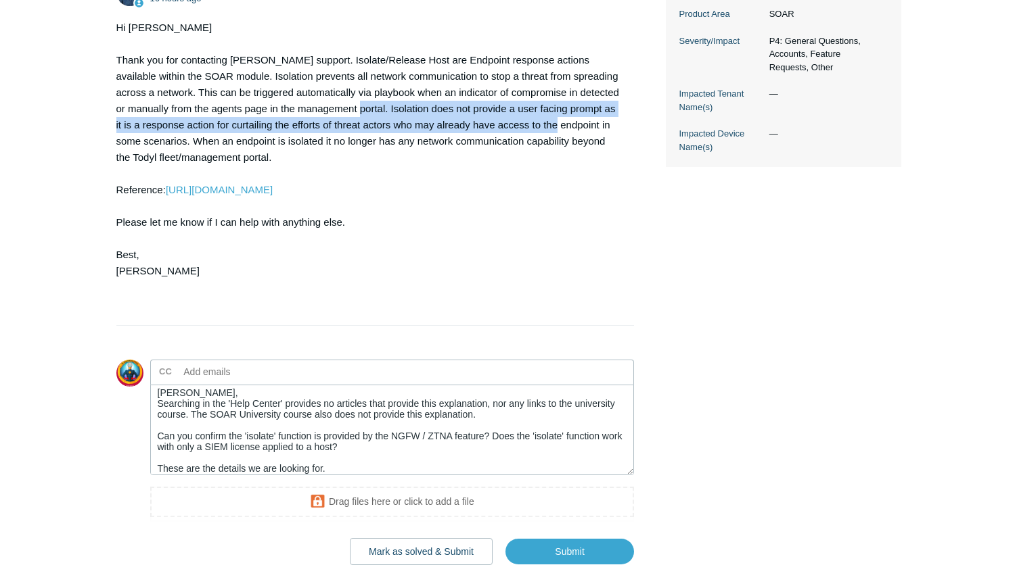
drag, startPoint x: 312, startPoint y: 106, endPoint x: 524, endPoint y: 126, distance: 212.0
click at [524, 126] on div "Hi Timothy Thank you for contacting Todyl support. Isolate/Release Host are End…" at bounding box center [368, 166] width 505 height 292
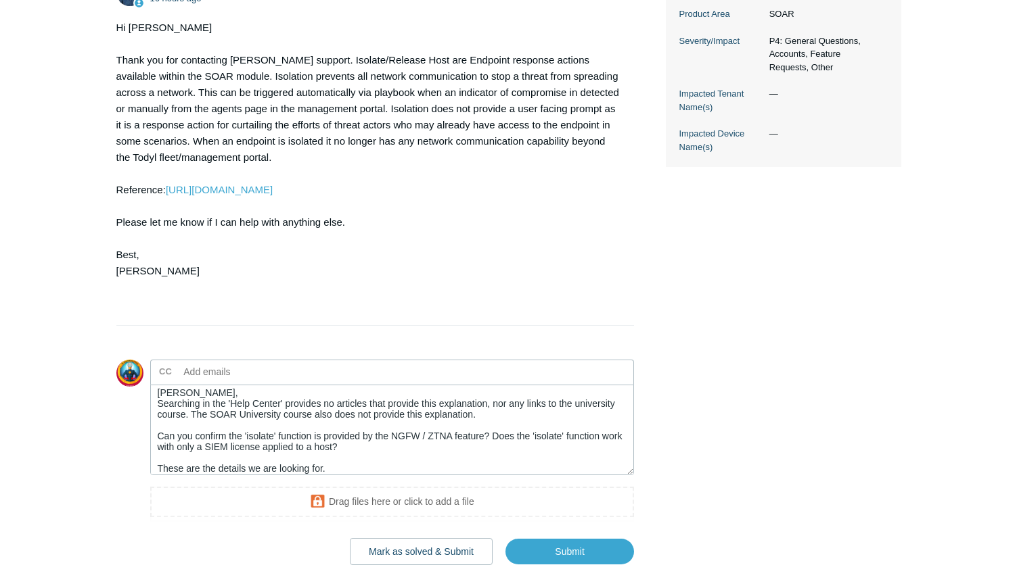
scroll to position [512, 0]
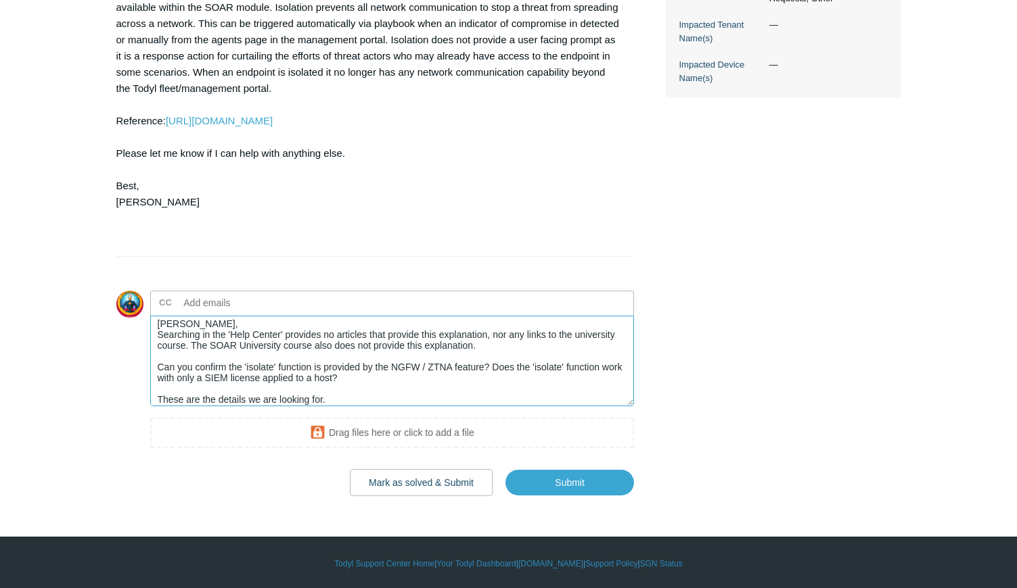
click at [338, 398] on textarea "Spencer, Searching in the 'Help Center' provides no articles that provide this …" at bounding box center [392, 361] width 484 height 91
click at [298, 390] on textarea "Spencer, Searching in the 'Help Center' provides no articles that provide this …" at bounding box center [392, 361] width 484 height 91
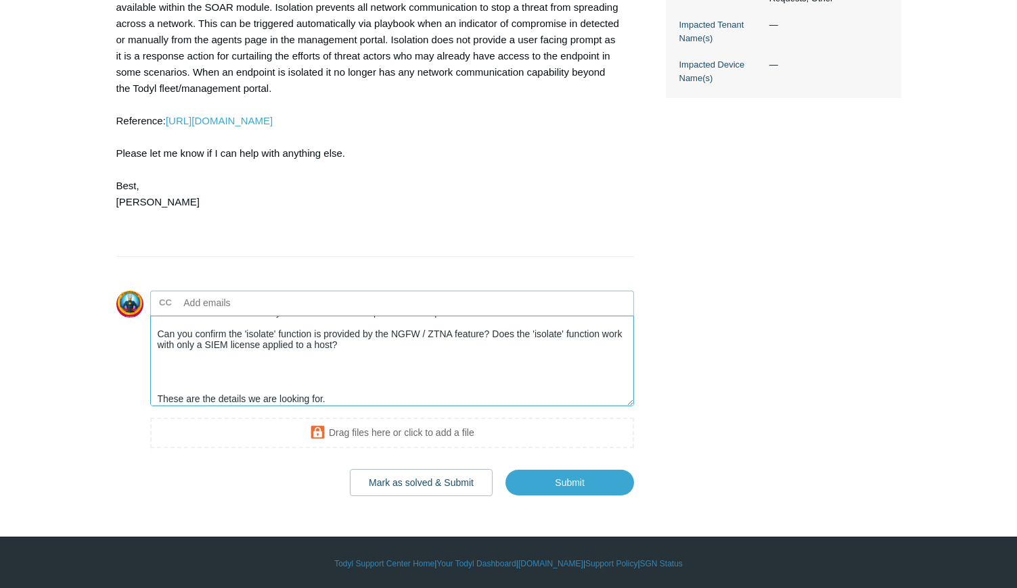
scroll to position [44, 0]
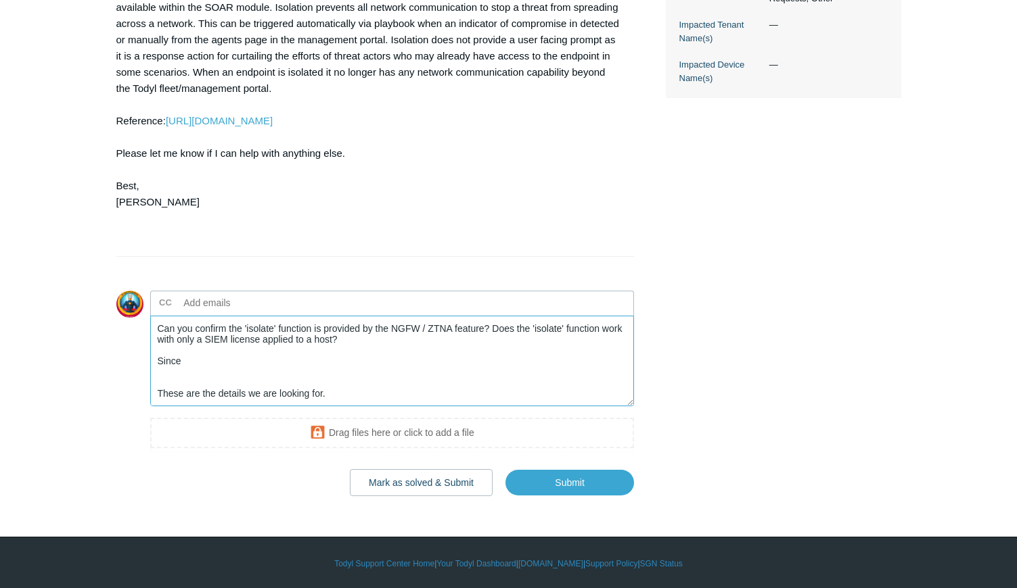
drag, startPoint x: 340, startPoint y: 395, endPoint x: 157, endPoint y: 380, distance: 183.9
click at [157, 380] on textarea "Spencer, Searching in the 'Help Center' provides no articles that provide this …" at bounding box center [392, 361] width 484 height 91
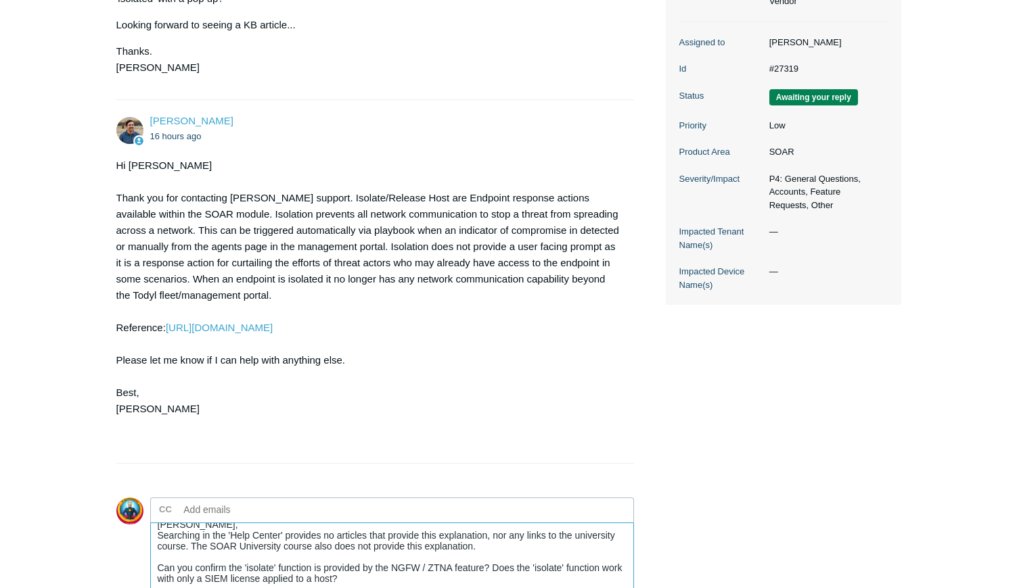
scroll to position [512, 0]
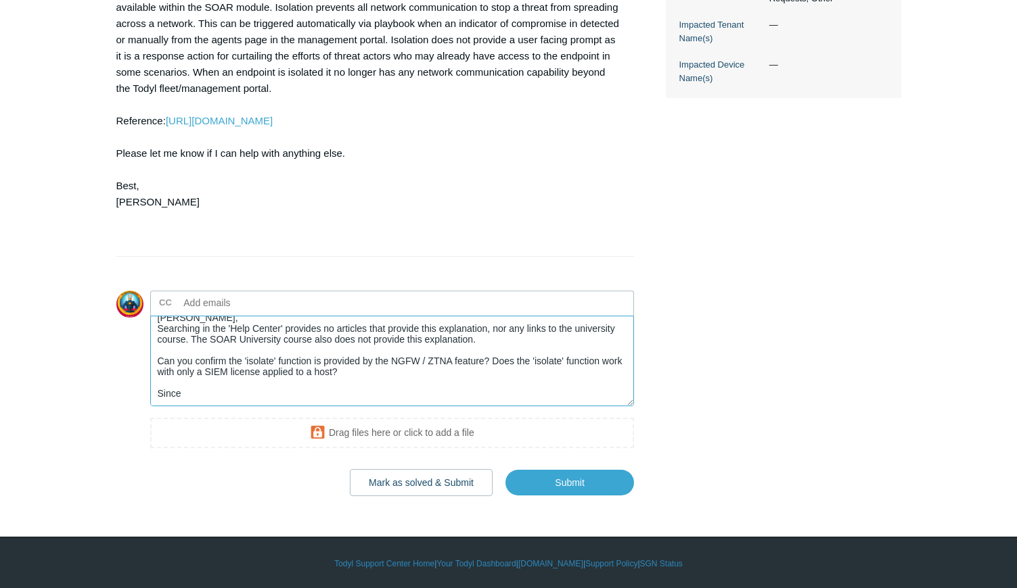
click at [209, 393] on textarea "Spencer, Searching in the 'Help Center' provides no articles that provide this …" at bounding box center [392, 361] width 484 height 91
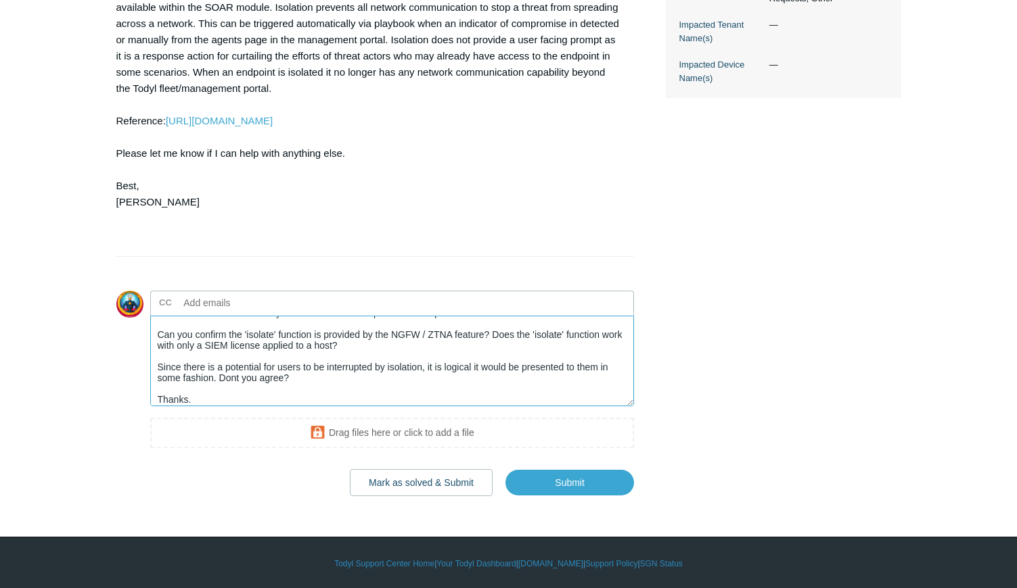
scroll to position [48, 0]
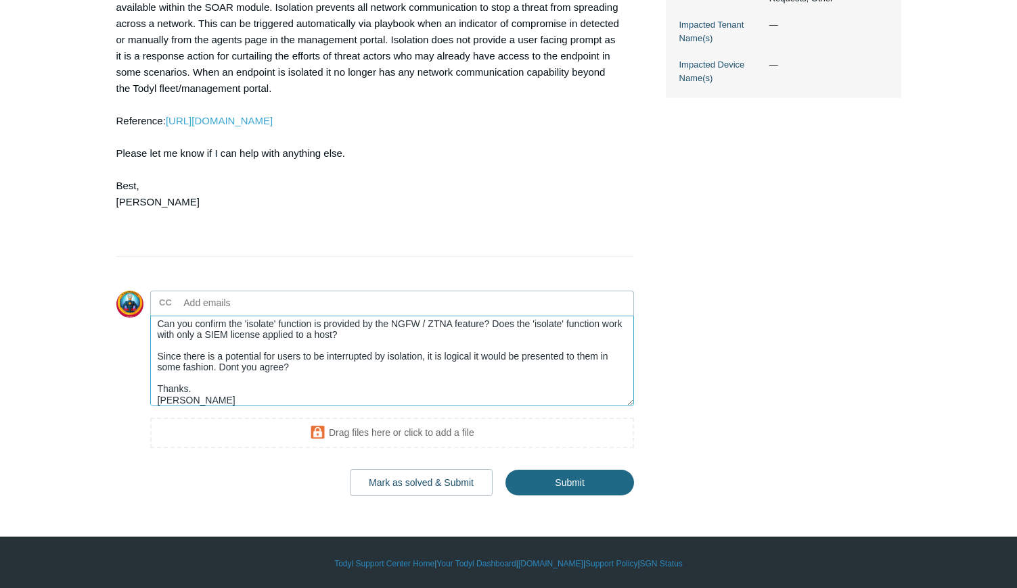
type textarea "Spencer, Searching in the 'Help Center' provides no articles that provide this …"
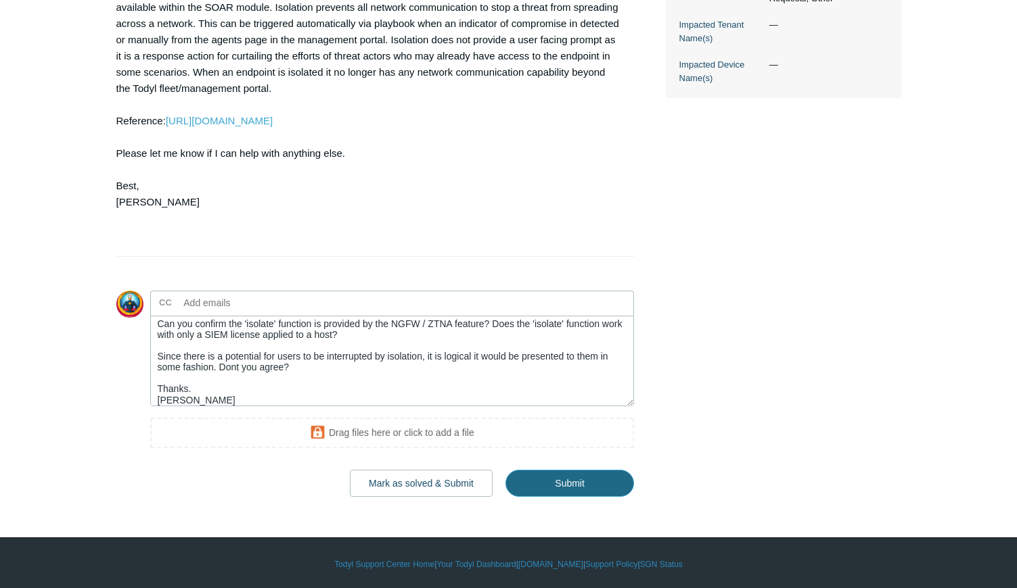
click at [541, 484] on input "Submit" at bounding box center [569, 483] width 129 height 27
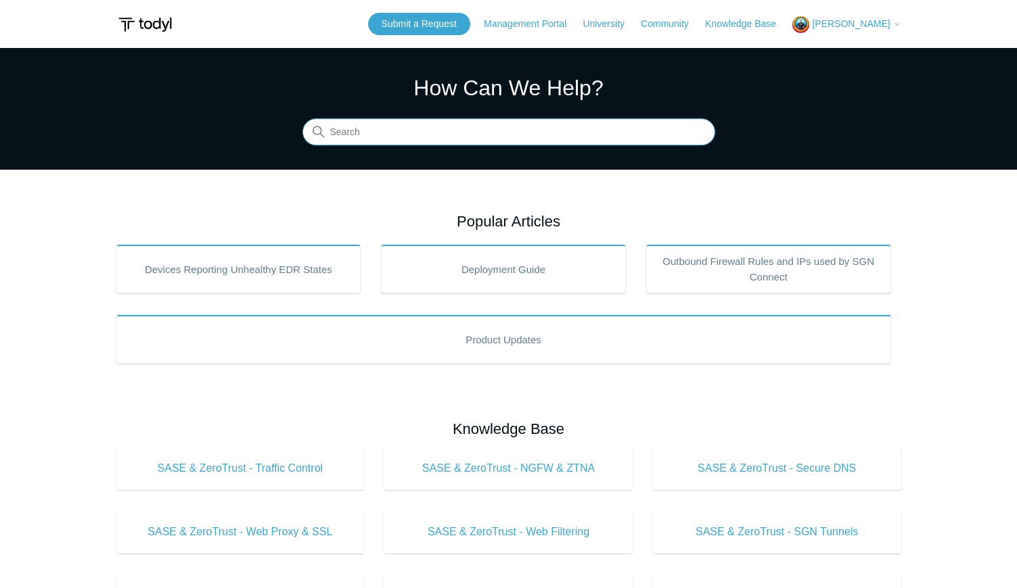
click at [511, 126] on input "Search" at bounding box center [508, 132] width 413 height 27
type input "isolate"
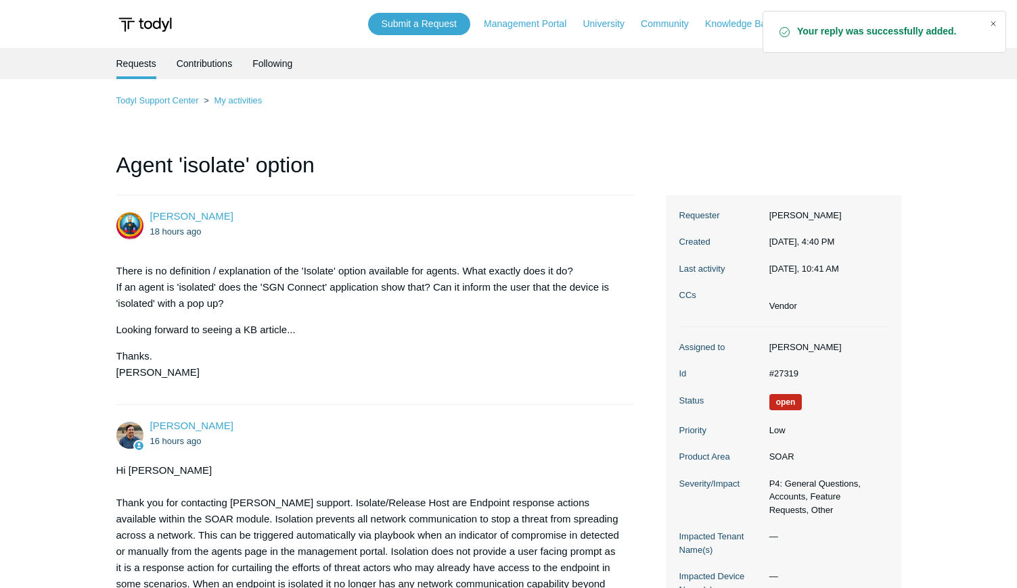
click at [996, 19] on div "Close" at bounding box center [992, 23] width 19 height 19
click at [858, 28] on span "[PERSON_NAME]" at bounding box center [851, 23] width 78 height 11
click at [822, 79] on link "Sign out" at bounding box center [859, 77] width 132 height 24
